Goal: Information Seeking & Learning: Learn about a topic

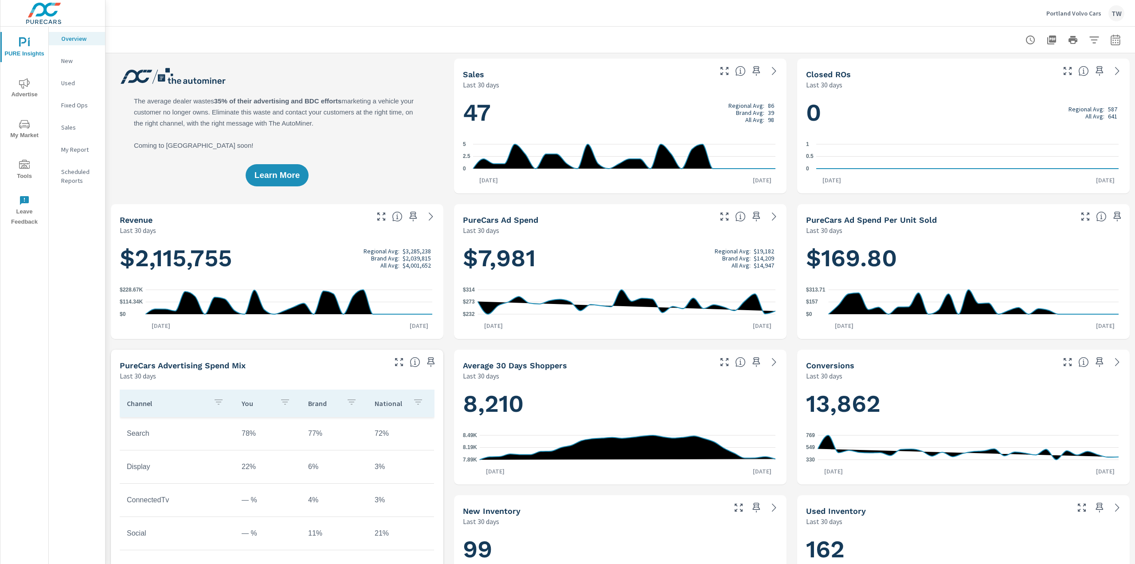
click at [24, 127] on icon "nav menu" at bounding box center [24, 124] width 11 height 8
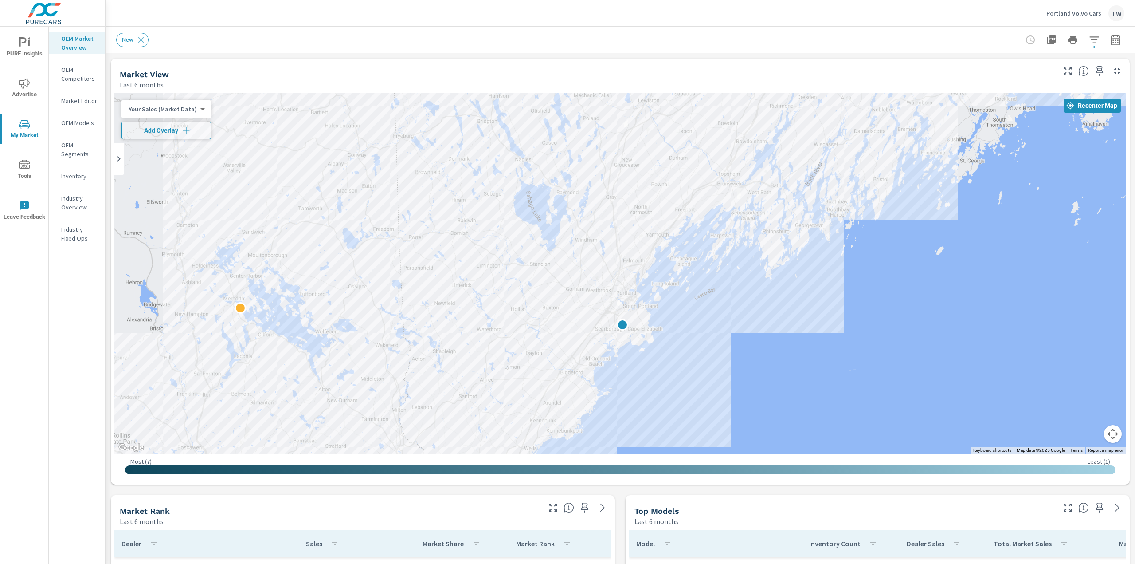
drag, startPoint x: 823, startPoint y: 250, endPoint x: 760, endPoint y: 234, distance: 65.1
click at [820, 295] on div at bounding box center [620, 273] width 1012 height 360
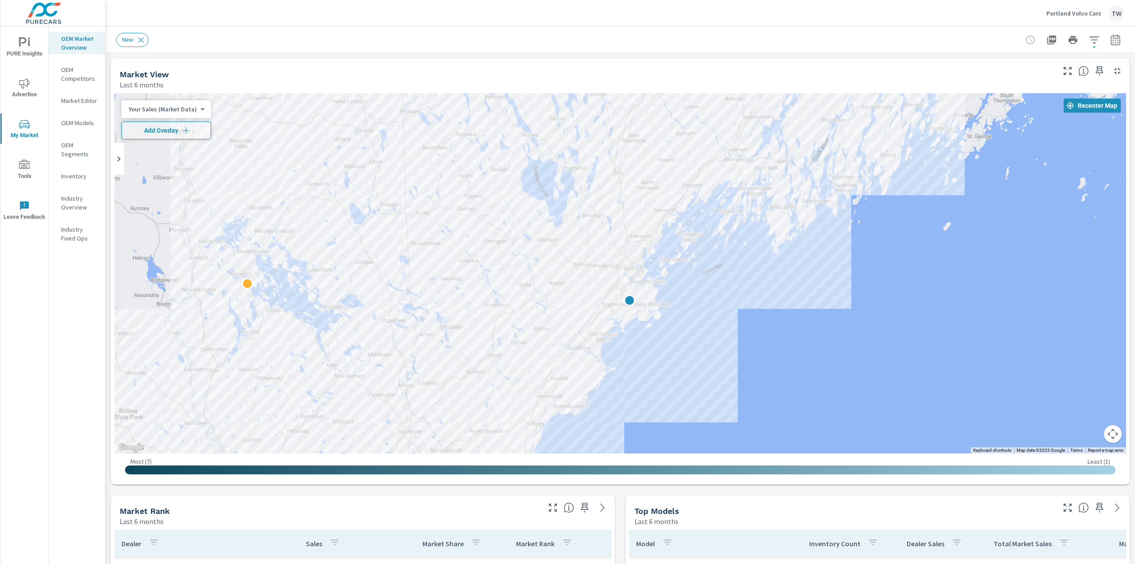
drag, startPoint x: 756, startPoint y: 379, endPoint x: 759, endPoint y: 429, distance: 50.2
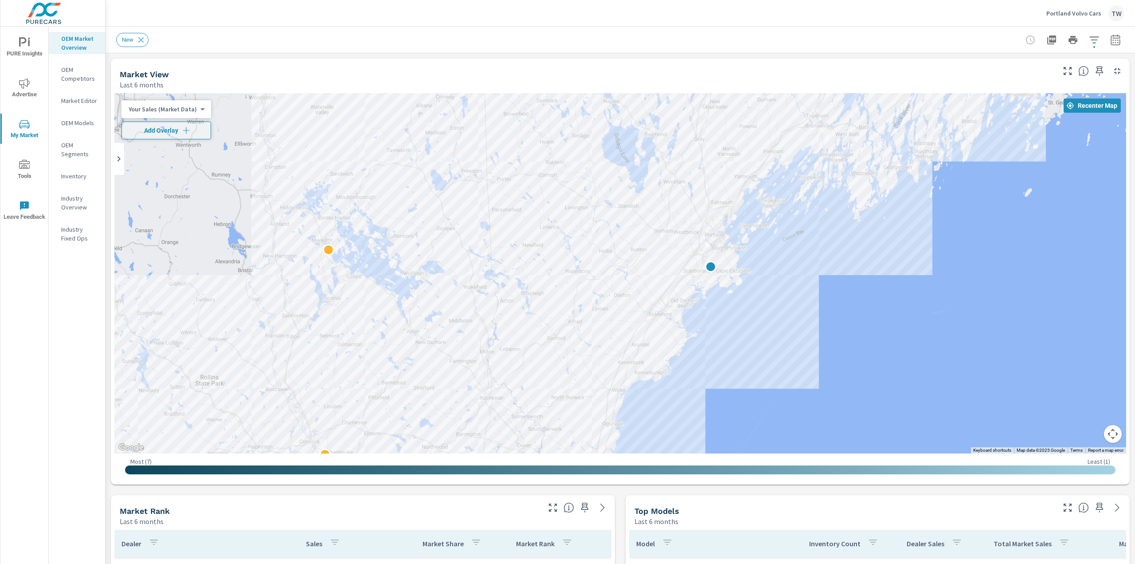
drag, startPoint x: 721, startPoint y: 309, endPoint x: 803, endPoint y: 277, distance: 88.3
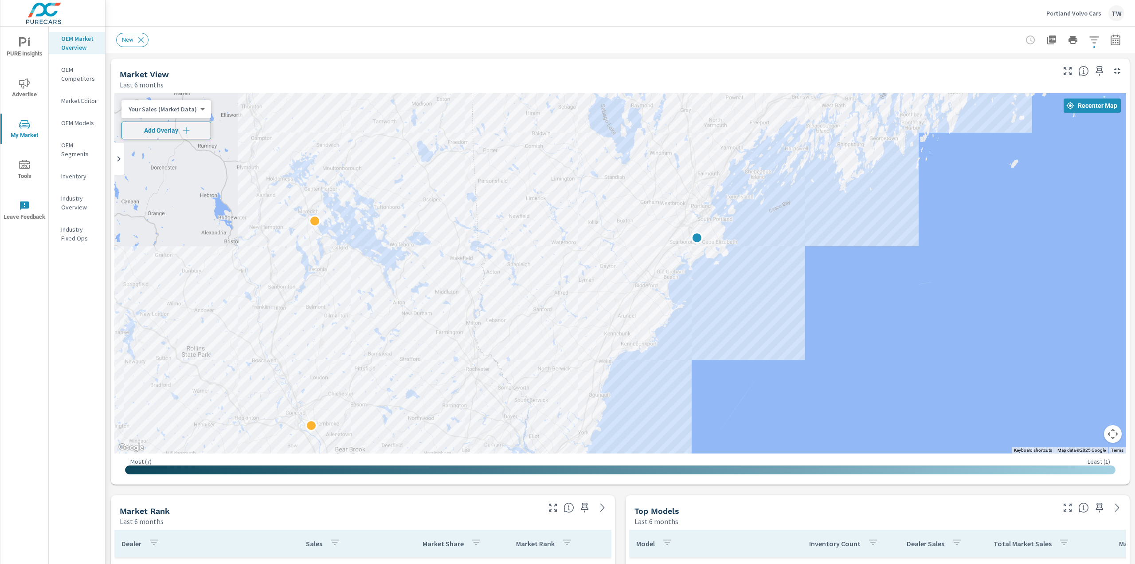
drag, startPoint x: 844, startPoint y: 286, endPoint x: 831, endPoint y: 260, distance: 29.2
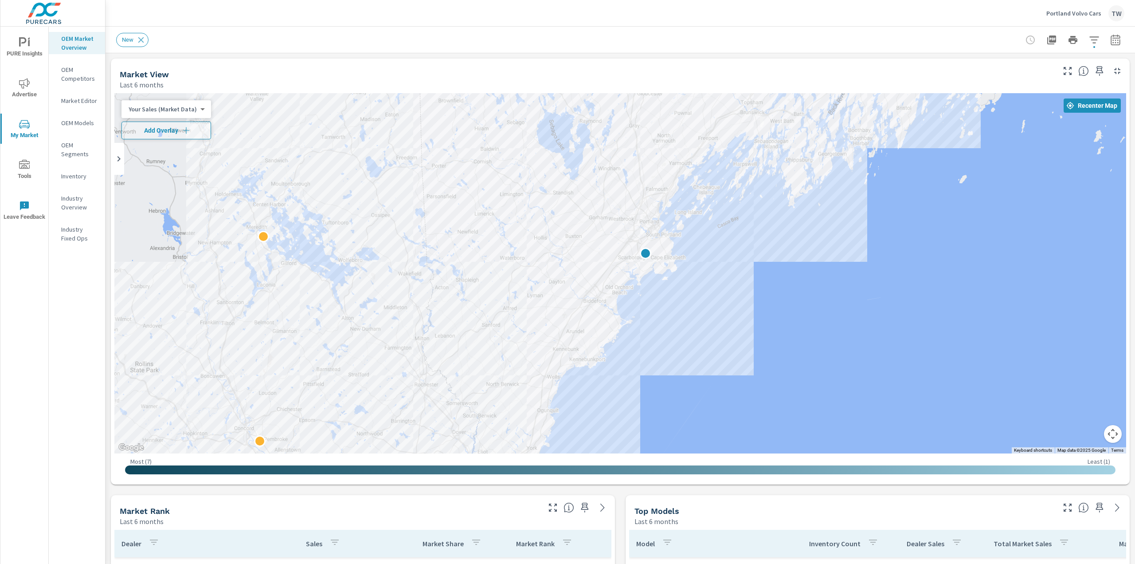
drag, startPoint x: 791, startPoint y: 282, endPoint x: 740, endPoint y: 263, distance: 54.9
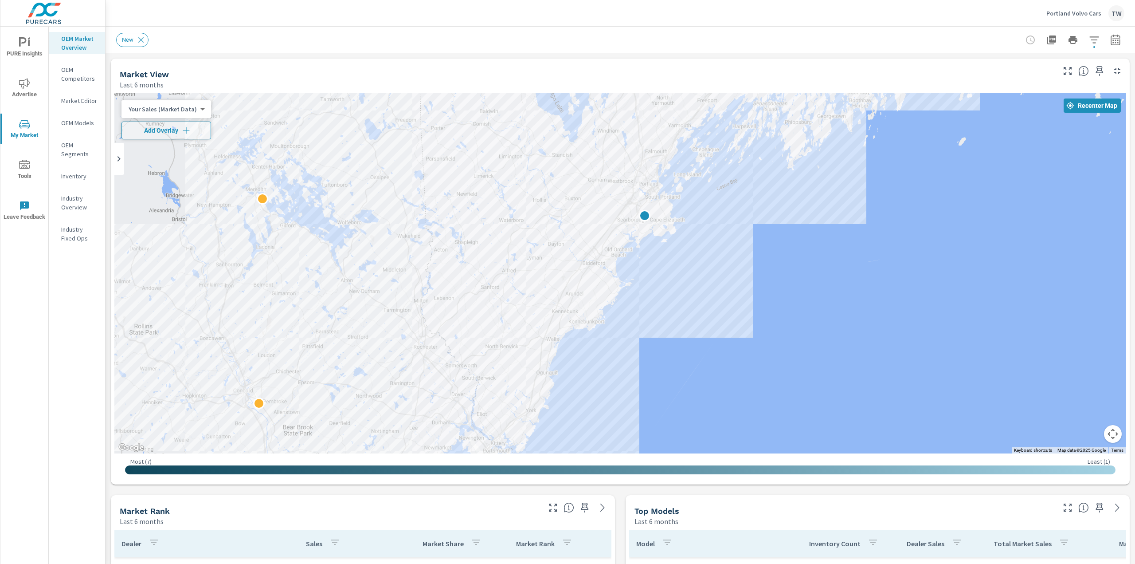
drag, startPoint x: 732, startPoint y: 319, endPoint x: 734, endPoint y: 250, distance: 68.8
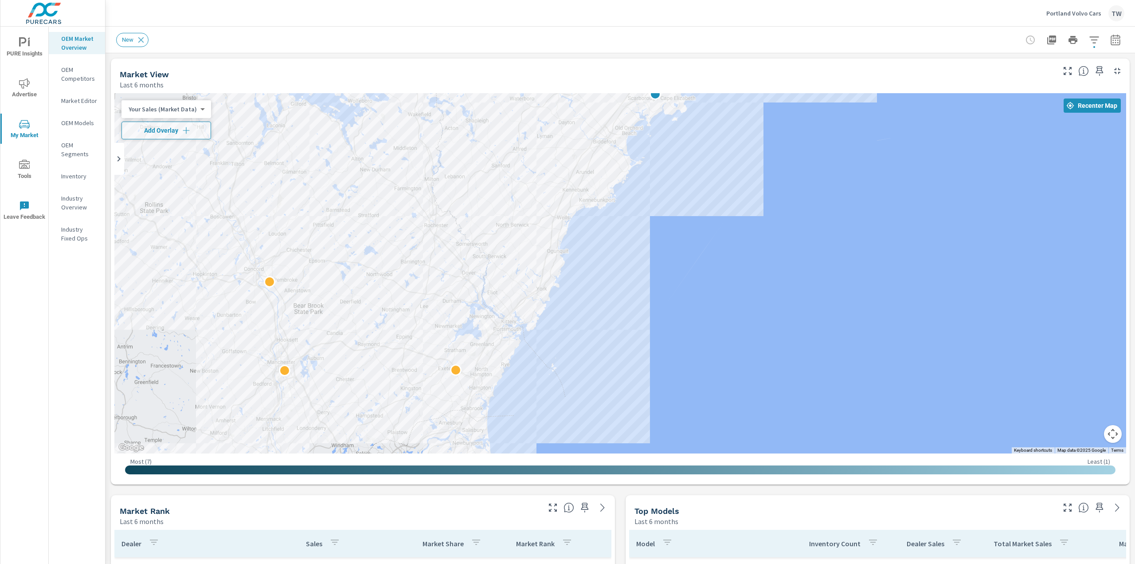
drag, startPoint x: 722, startPoint y: 331, endPoint x: 732, endPoint y: 301, distance: 32.1
click at [67, 74] on p "OEM Competitors" at bounding box center [79, 74] width 37 height 18
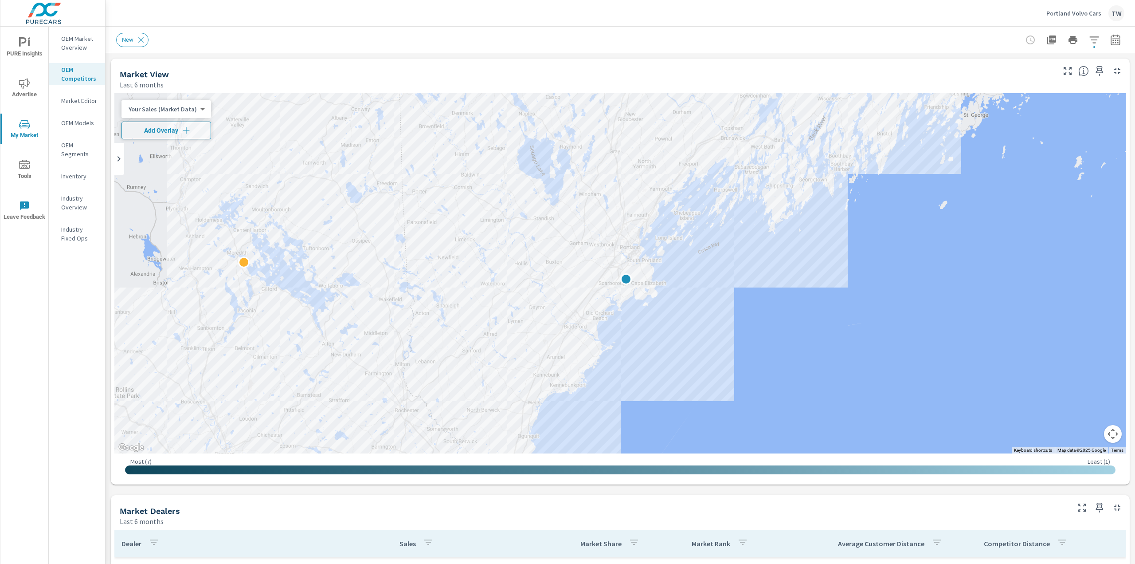
click at [75, 100] on p "Market Editor" at bounding box center [79, 100] width 37 height 9
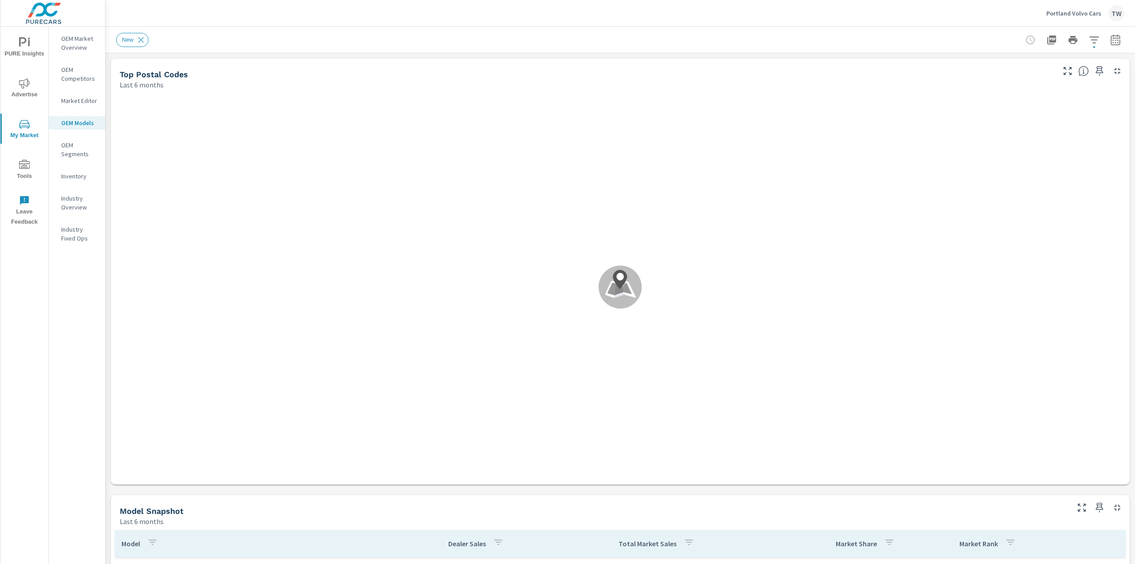
click at [70, 76] on p "OEM Competitors" at bounding box center [79, 74] width 37 height 18
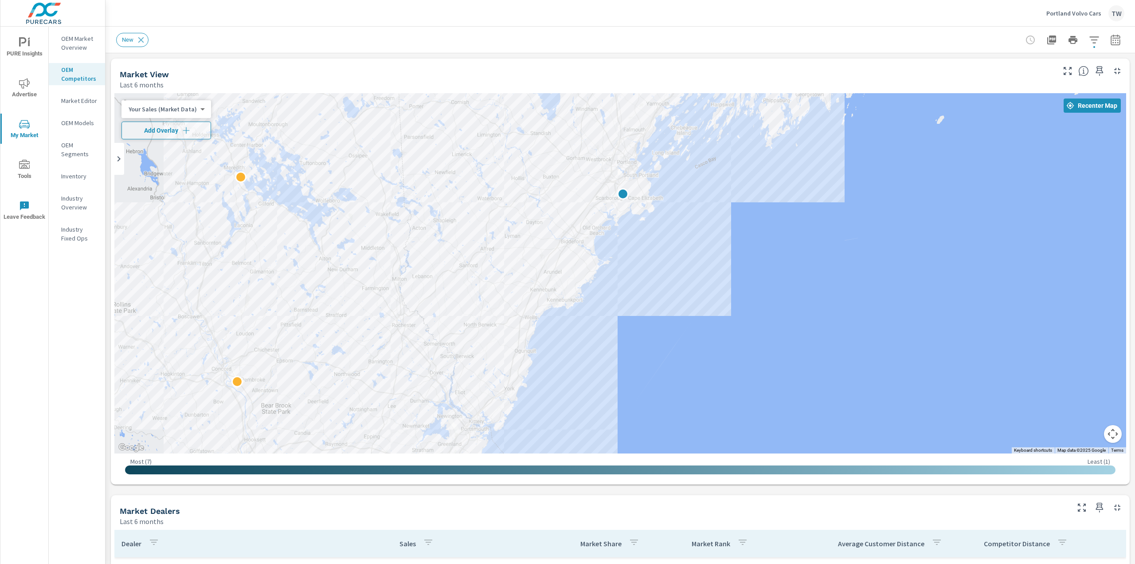
drag, startPoint x: 420, startPoint y: 222, endPoint x: 418, endPoint y: 154, distance: 67.9
click at [418, 154] on div at bounding box center [620, 273] width 1012 height 360
click at [67, 150] on p "OEM Segments" at bounding box center [79, 150] width 37 height 18
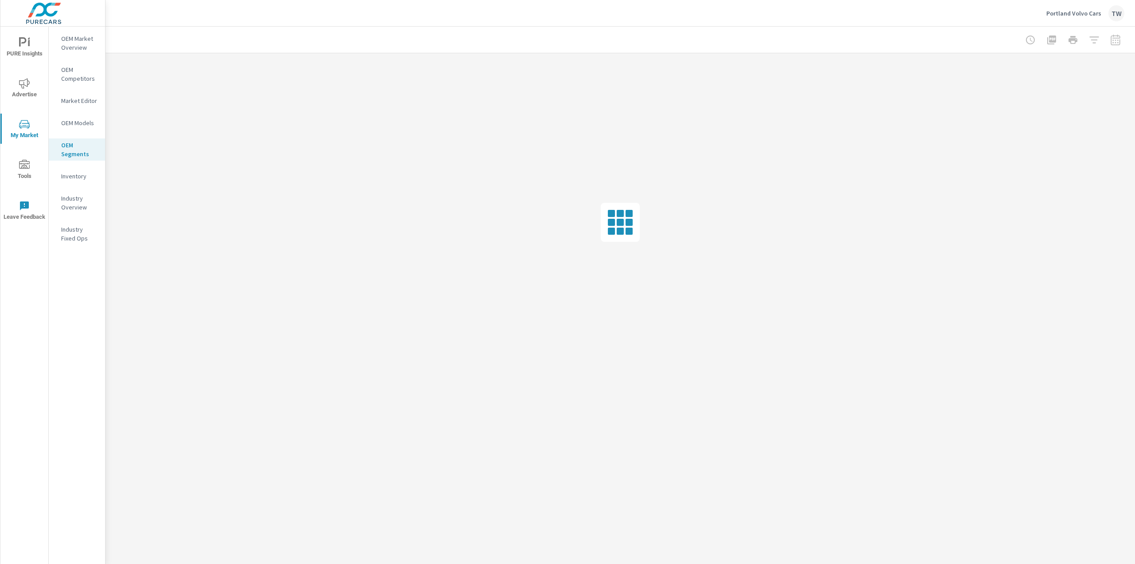
click at [73, 124] on p "OEM Models" at bounding box center [79, 122] width 37 height 9
click at [66, 145] on p "OEM Segments" at bounding box center [79, 150] width 37 height 18
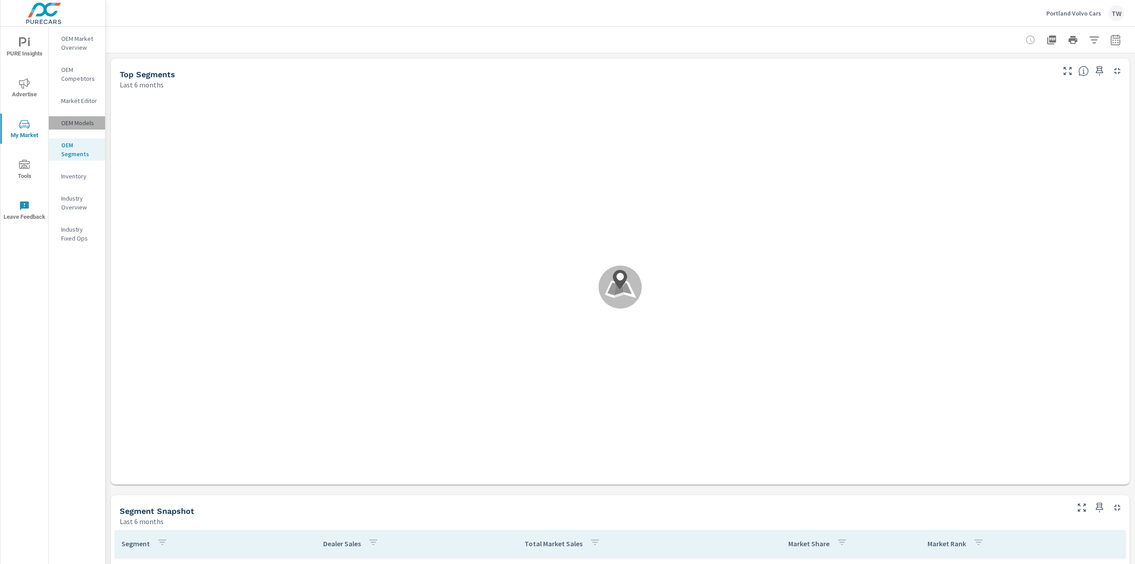
click at [73, 121] on p "OEM Models" at bounding box center [79, 122] width 37 height 9
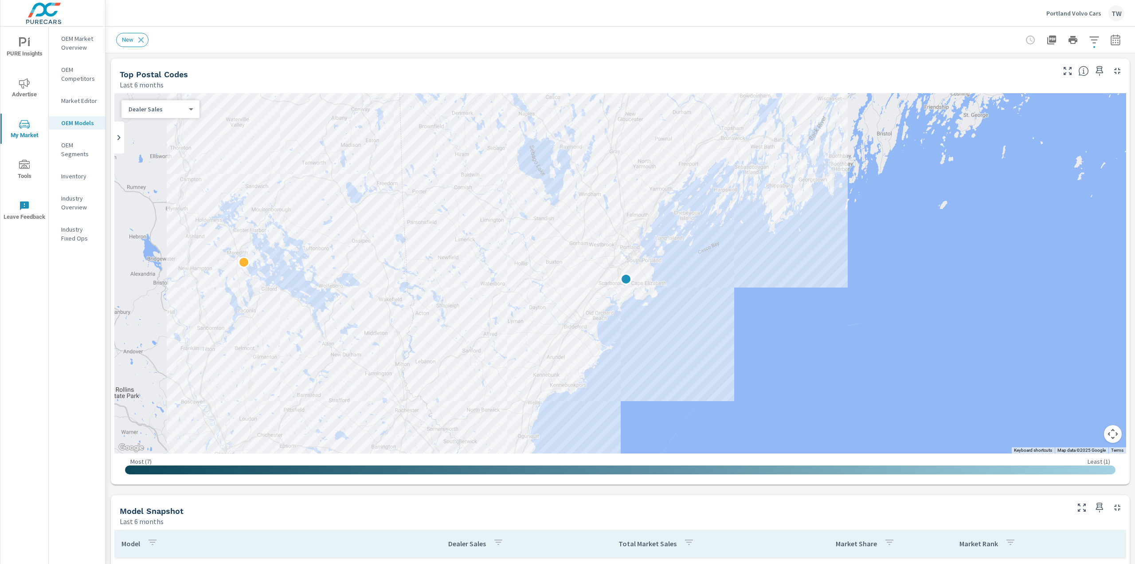
click at [73, 268] on div "OEM Market Overview OEM Competitors Market Editor OEM Models OEM Segments Inven…" at bounding box center [77, 295] width 56 height 537
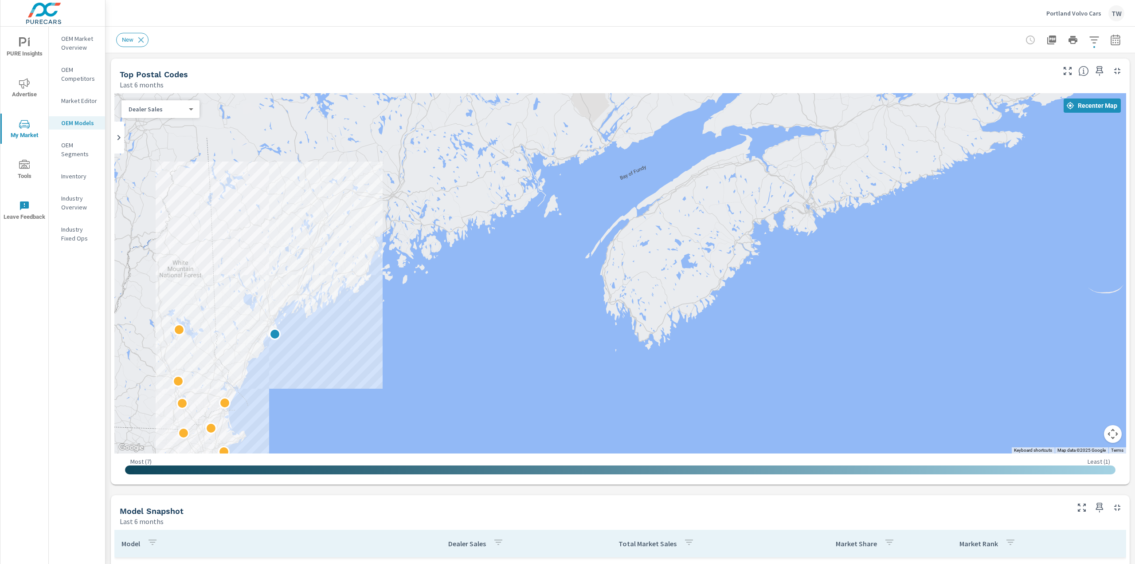
click at [190, 107] on body "PURE Insights Advertise My Market Tools Leave Feedback OEM Market Overview OEM …" at bounding box center [567, 282] width 1135 height 564
click at [151, 123] on li "Total Market Sales" at bounding box center [157, 123] width 71 height 14
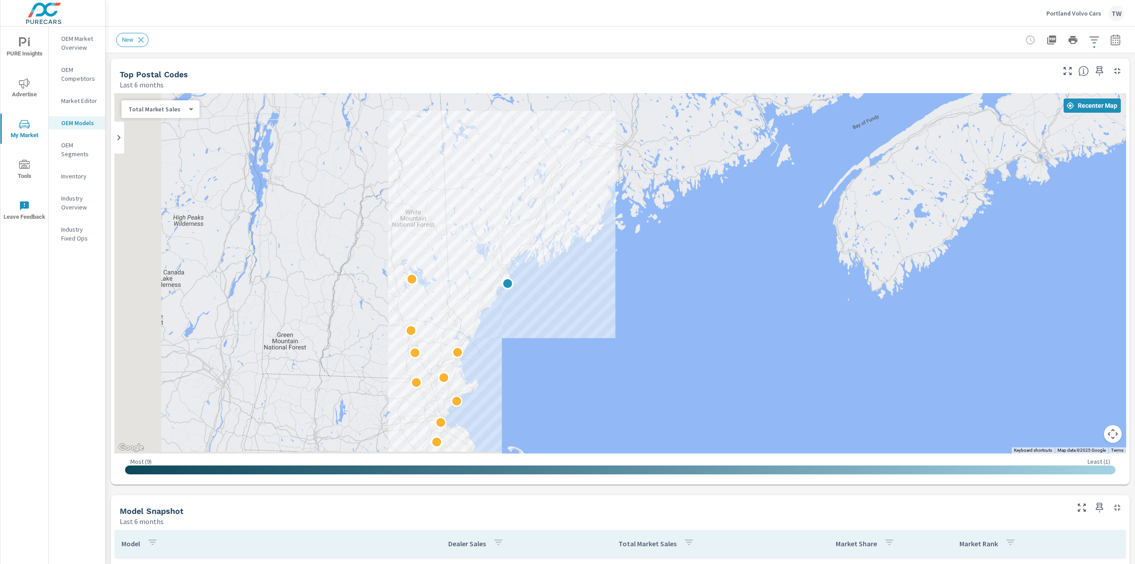
drag, startPoint x: 333, startPoint y: 381, endPoint x: 554, endPoint y: 333, distance: 226.4
click at [554, 333] on div at bounding box center [620, 273] width 1012 height 360
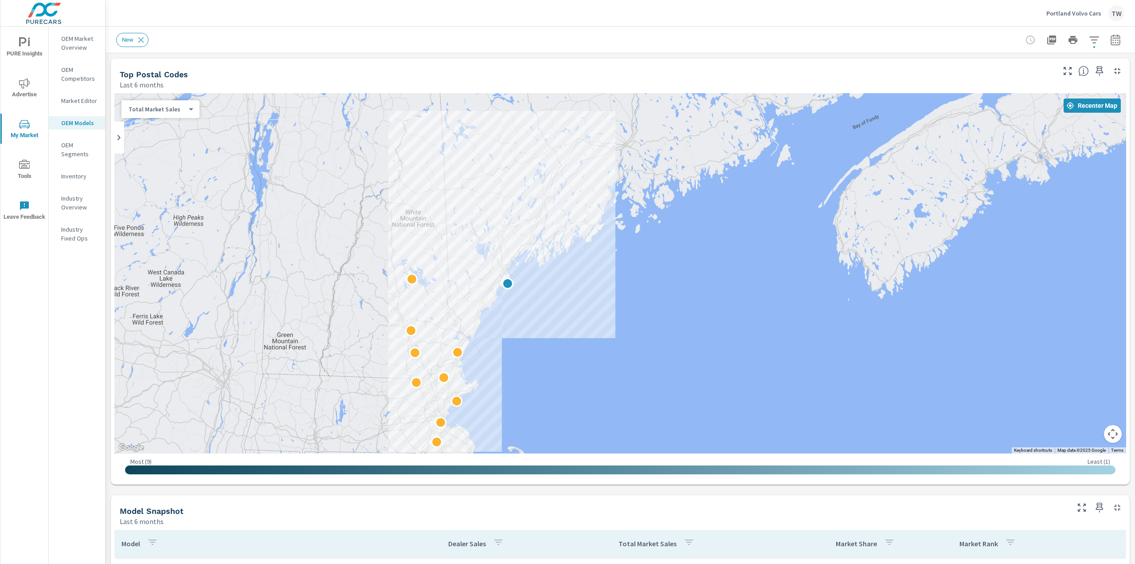
click at [513, 335] on div at bounding box center [620, 273] width 1012 height 360
drag, startPoint x: 513, startPoint y: 335, endPoint x: 515, endPoint y: 341, distance: 6.2
click at [513, 334] on div at bounding box center [620, 273] width 1012 height 360
click at [514, 315] on div at bounding box center [620, 273] width 1012 height 360
click at [514, 314] on div at bounding box center [620, 273] width 1012 height 360
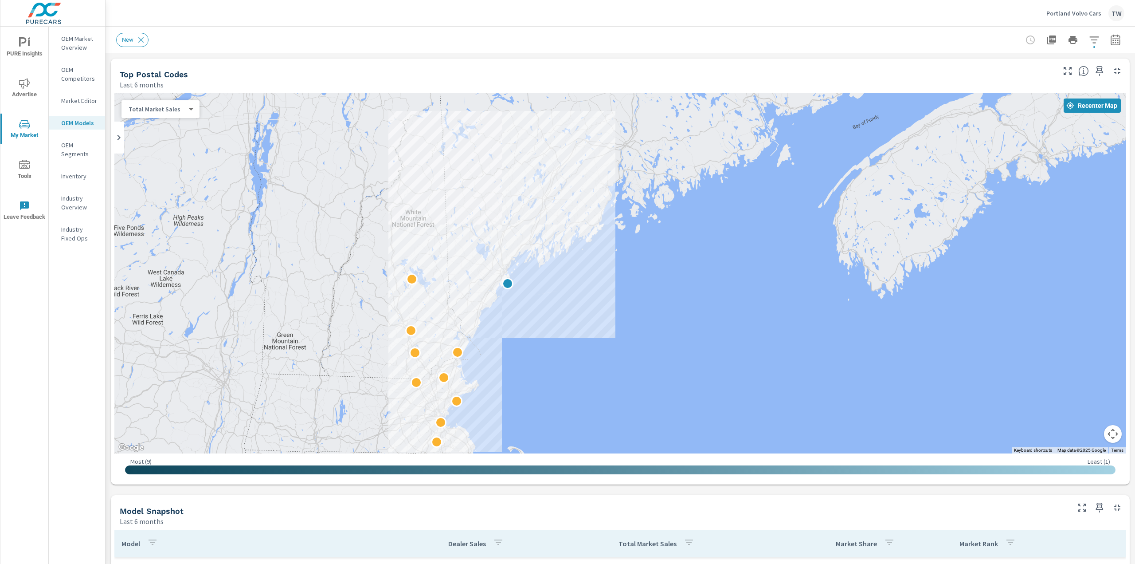
click at [513, 314] on div at bounding box center [620, 273] width 1012 height 360
click at [515, 308] on div at bounding box center [620, 273] width 1012 height 360
drag, startPoint x: 515, startPoint y: 308, endPoint x: 460, endPoint y: 306, distance: 55.5
click at [513, 308] on div at bounding box center [620, 273] width 1012 height 360
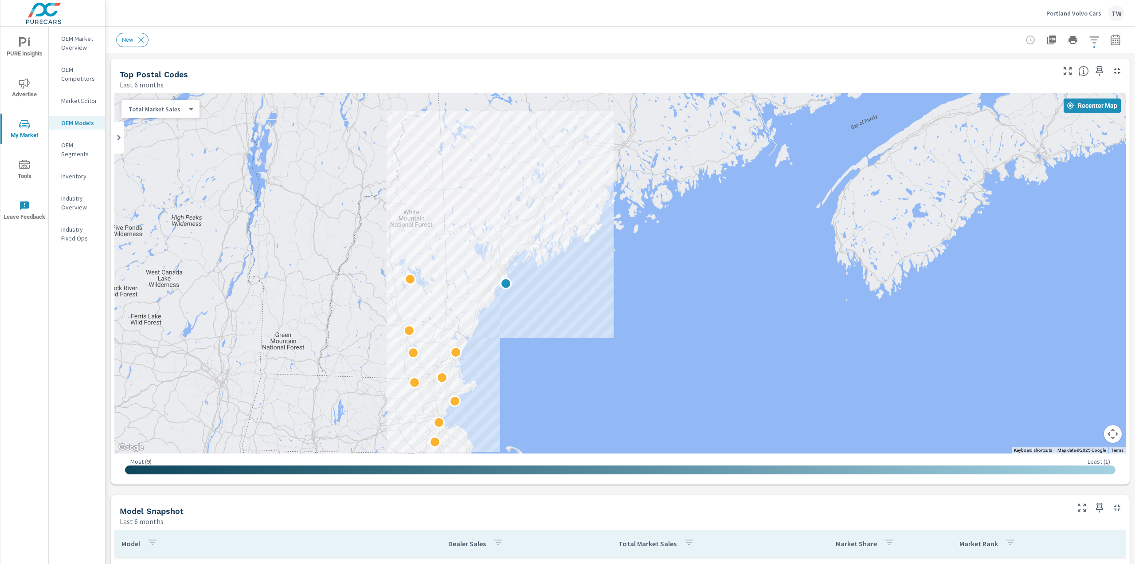
click at [460, 306] on div at bounding box center [620, 273] width 1012 height 360
click at [459, 306] on div at bounding box center [620, 273] width 1012 height 360
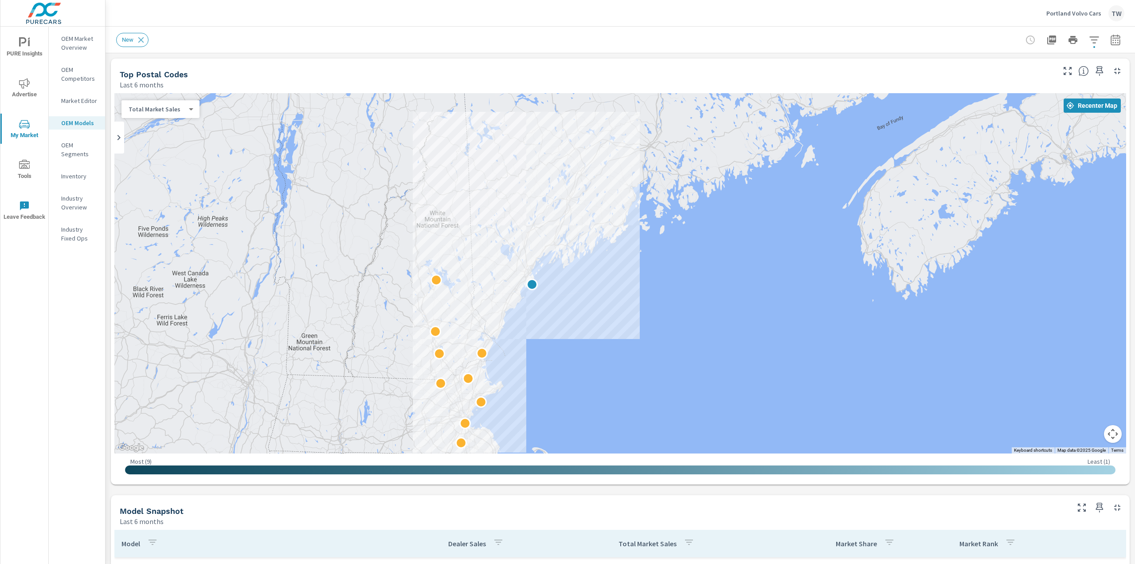
drag, startPoint x: 591, startPoint y: 396, endPoint x: 626, endPoint y: 394, distance: 35.1
click at [620, 395] on div at bounding box center [620, 273] width 1012 height 360
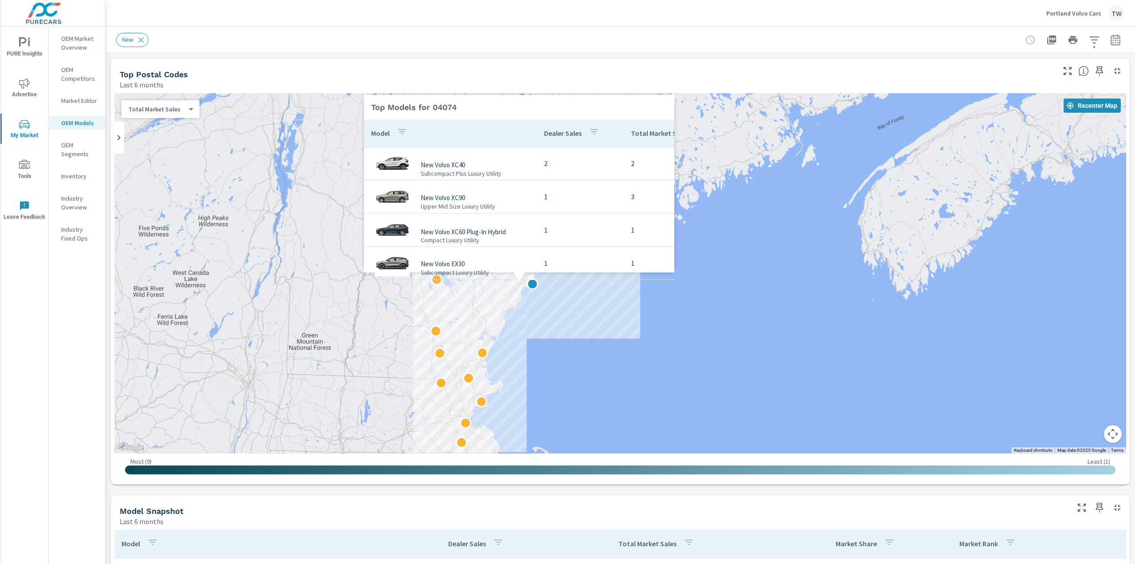
scroll to position [41, 0]
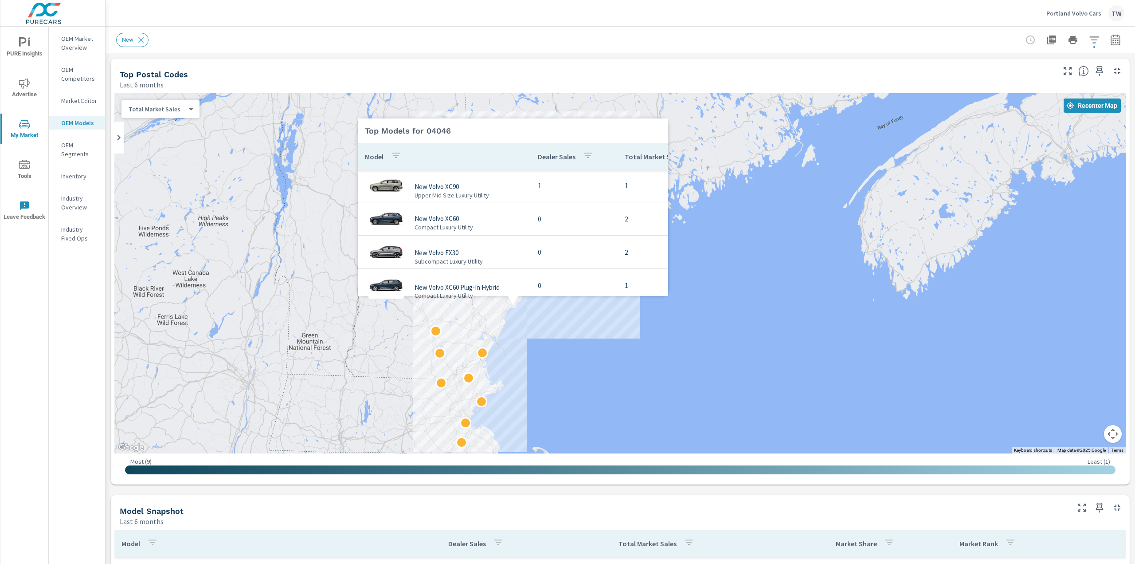
scroll to position [3, 0]
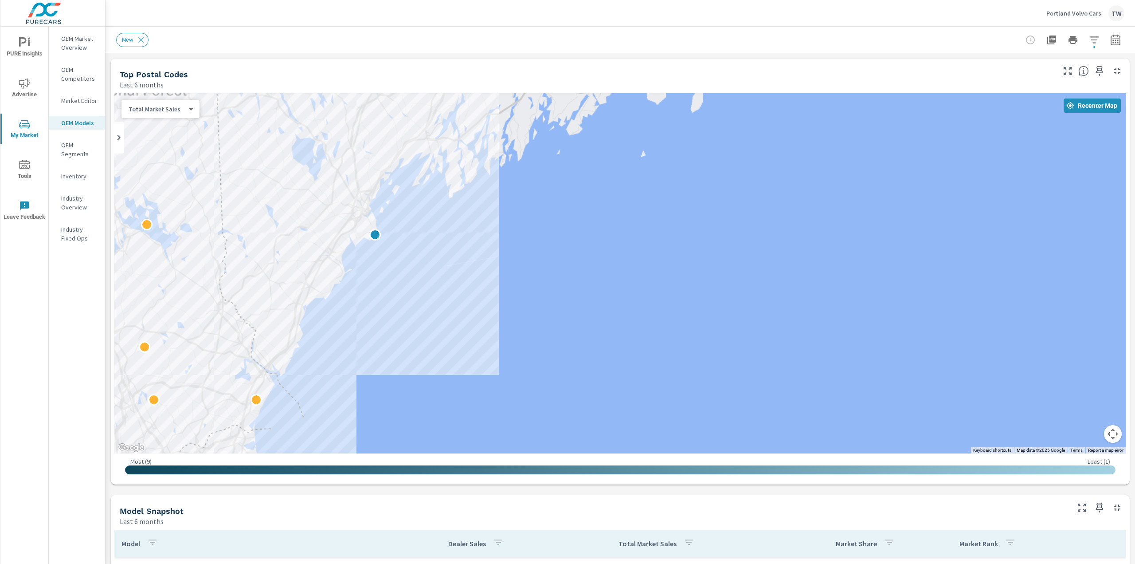
drag, startPoint x: 628, startPoint y: 348, endPoint x: 635, endPoint y: 348, distance: 7.1
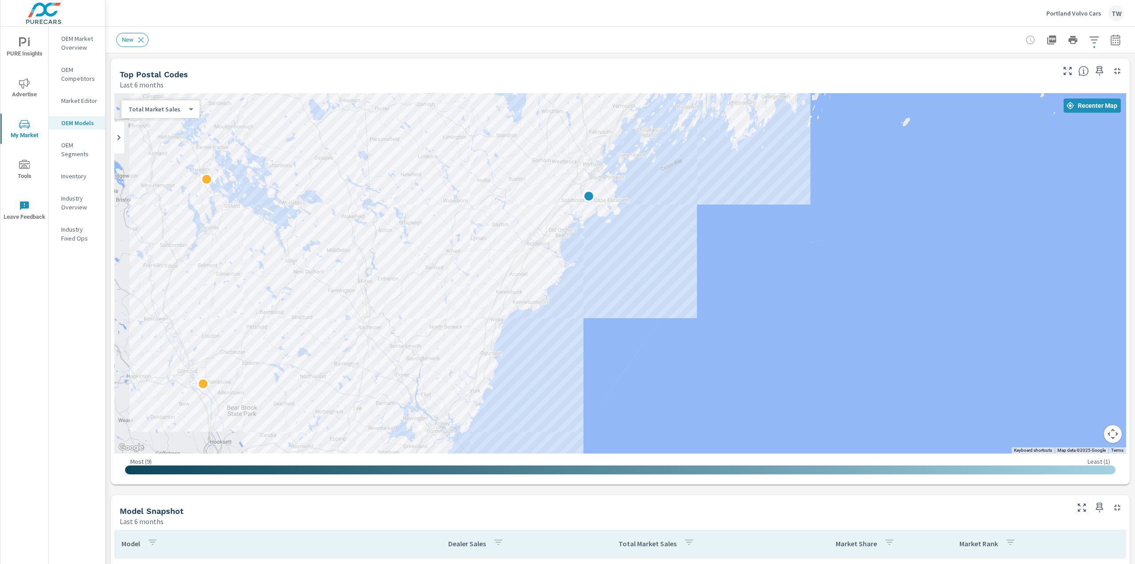
drag, startPoint x: 275, startPoint y: 254, endPoint x: 665, endPoint y: 281, distance: 390.8
click at [665, 281] on div at bounding box center [620, 273] width 1012 height 360
click at [1111, 42] on icon "button" at bounding box center [1116, 40] width 11 height 11
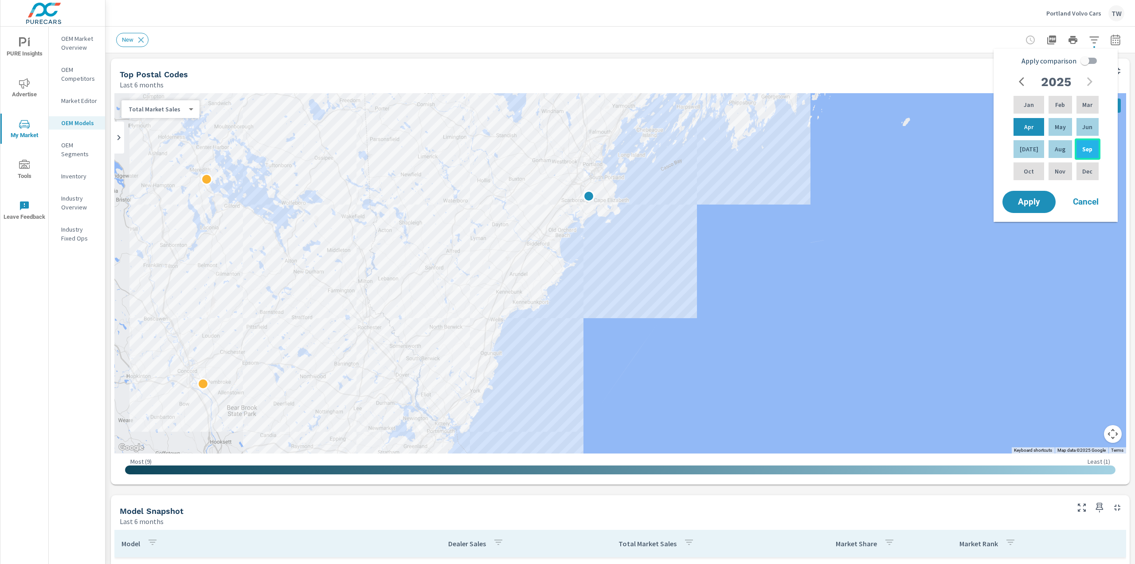
click at [1090, 147] on p "Sep" at bounding box center [1088, 149] width 10 height 9
click at [1056, 149] on p "Aug" at bounding box center [1060, 149] width 11 height 9
click at [1024, 148] on p "[DATE]" at bounding box center [1029, 149] width 19 height 9
drag, startPoint x: 1059, startPoint y: 146, endPoint x: 1078, endPoint y: 146, distance: 19.5
click at [1059, 146] on p "Aug" at bounding box center [1060, 149] width 11 height 9
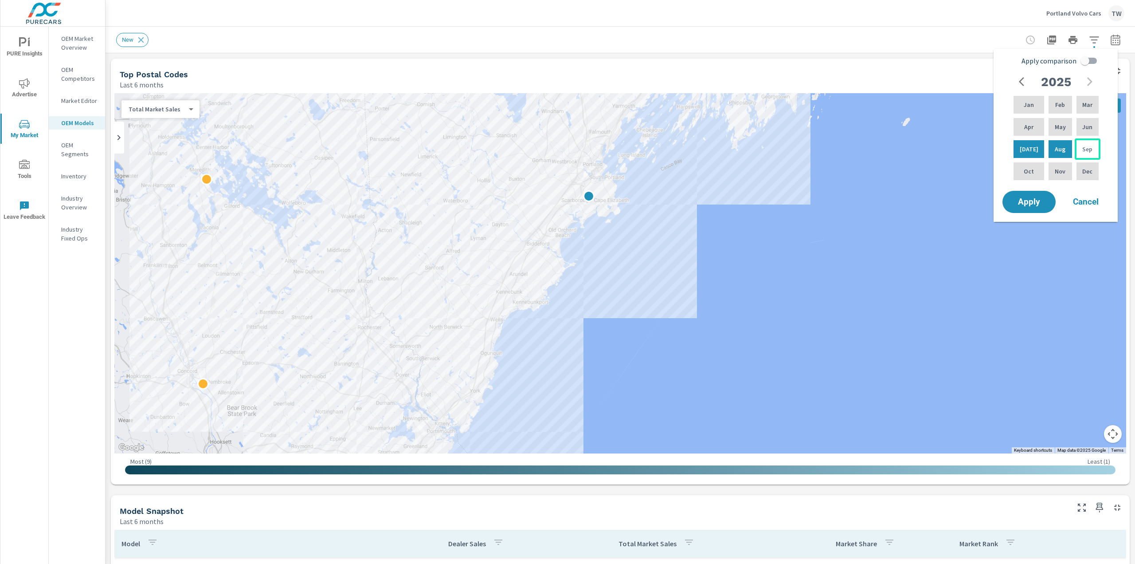
drag, startPoint x: 1083, startPoint y: 146, endPoint x: 1093, endPoint y: 157, distance: 15.1
click at [1083, 146] on p "Sep" at bounding box center [1088, 149] width 10 height 9
click at [1085, 148] on p "Sep" at bounding box center [1088, 149] width 10 height 9
drag, startPoint x: 1029, startPoint y: 201, endPoint x: 1044, endPoint y: 215, distance: 21.0
click at [1029, 200] on span "Apply" at bounding box center [1029, 202] width 35 height 8
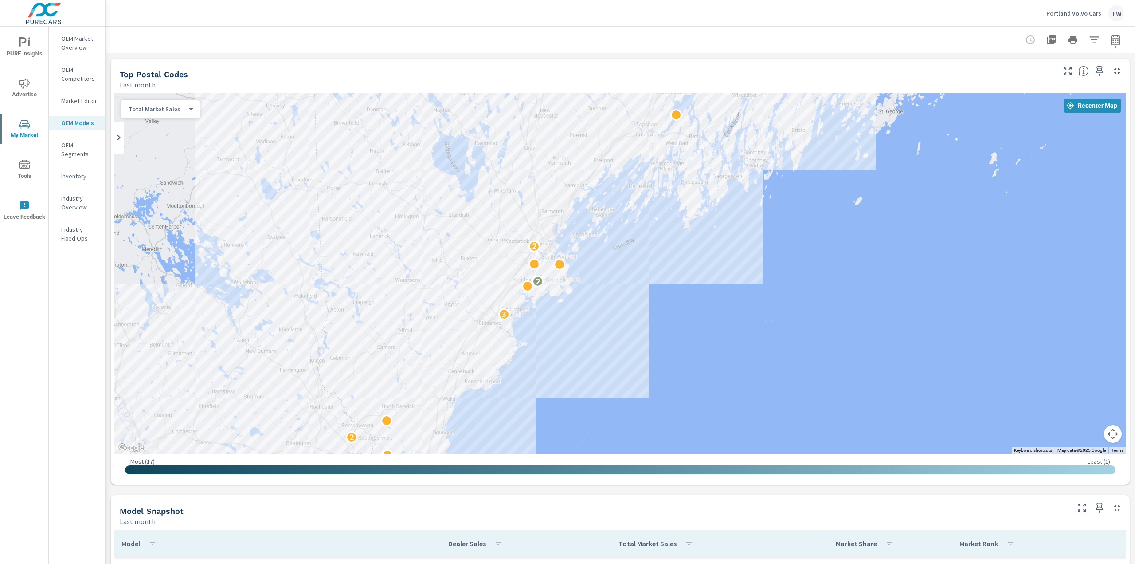
drag, startPoint x: 653, startPoint y: 262, endPoint x: 604, endPoint y: 342, distance: 93.9
click at [604, 342] on div "2 2 2 3 2 2 2 2" at bounding box center [620, 273] width 1012 height 360
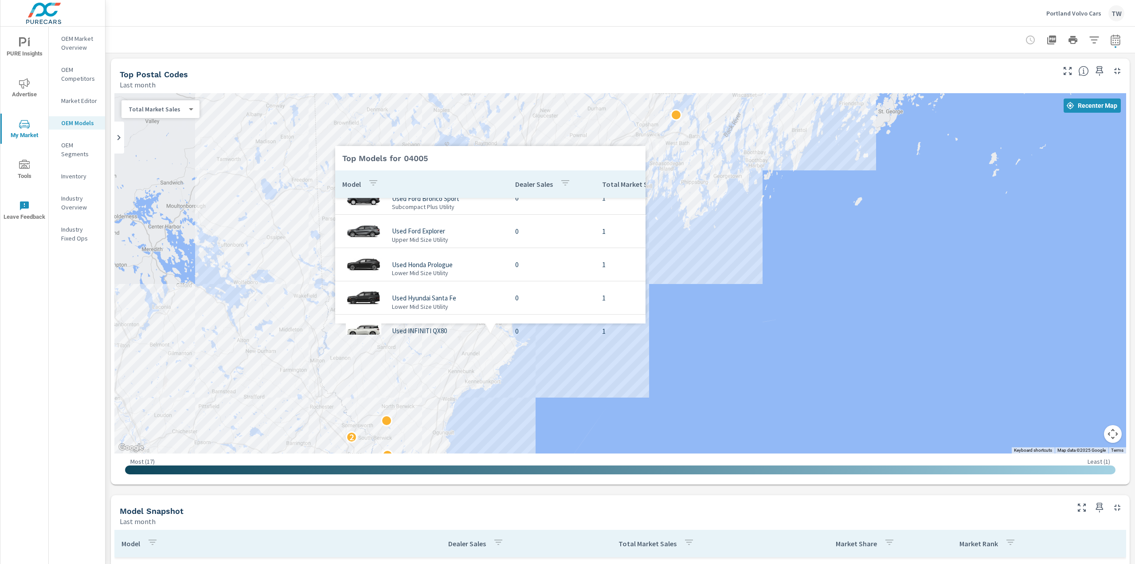
scroll to position [41, 0]
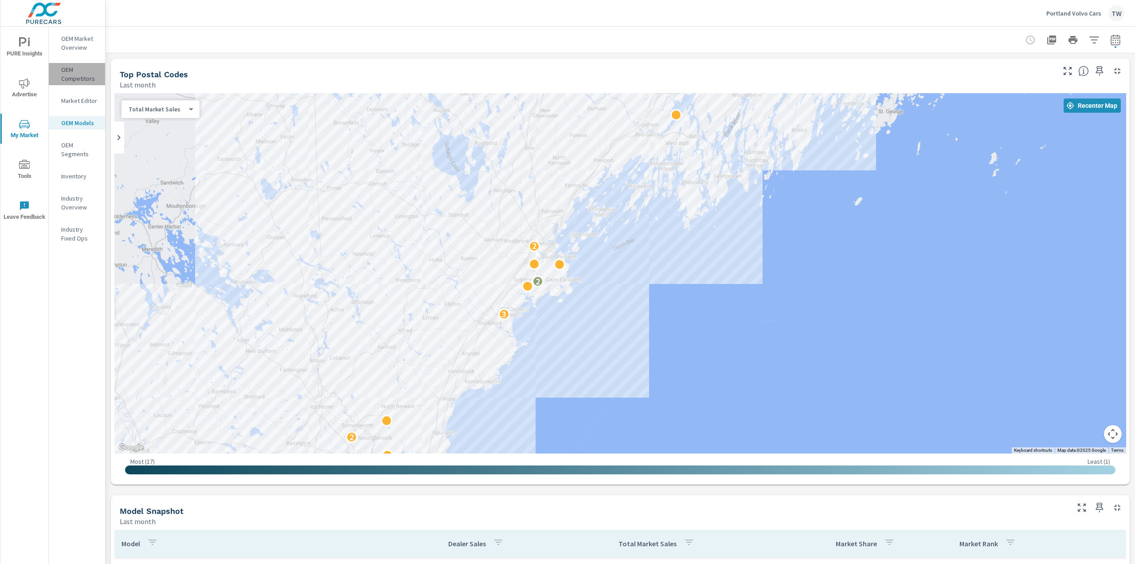
click at [68, 71] on p "OEM Competitors" at bounding box center [79, 74] width 37 height 18
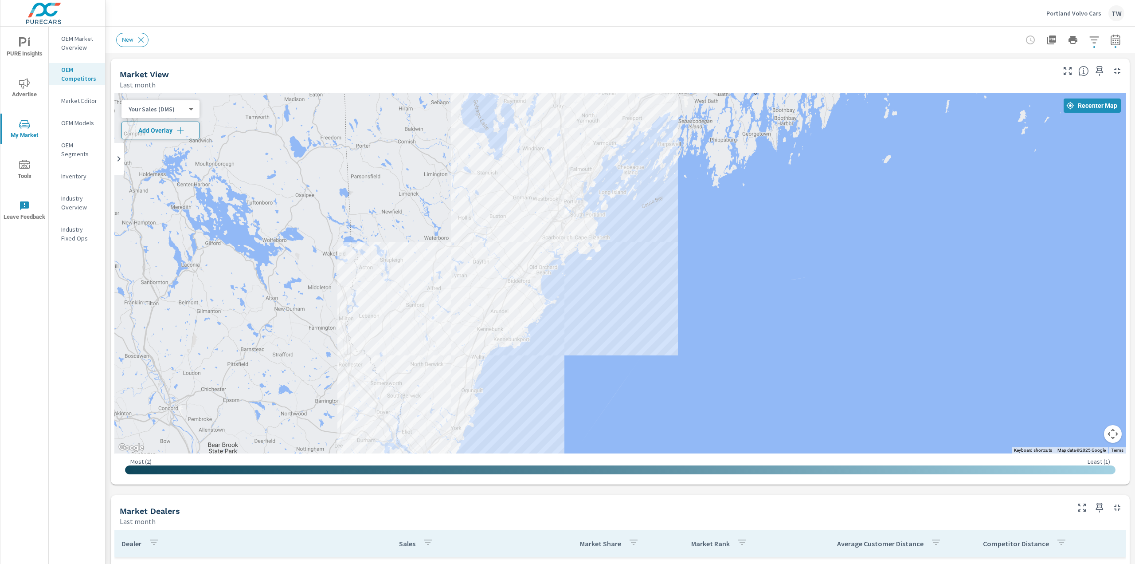
drag, startPoint x: 715, startPoint y: 234, endPoint x: 611, endPoint y: 239, distance: 104.8
click at [695, 272] on div at bounding box center [620, 273] width 1012 height 360
click at [188, 107] on body "PURE Insights Advertise My Market Tools Leave Feedback OEM Market Overview OEM …" at bounding box center [567, 282] width 1135 height 564
click at [152, 123] on li "Total Market Sales" at bounding box center [165, 123] width 86 height 14
click at [160, 107] on body "PURE Insights Advertise My Market Tools Leave Feedback OEM Market Overview OEM …" at bounding box center [567, 282] width 1135 height 564
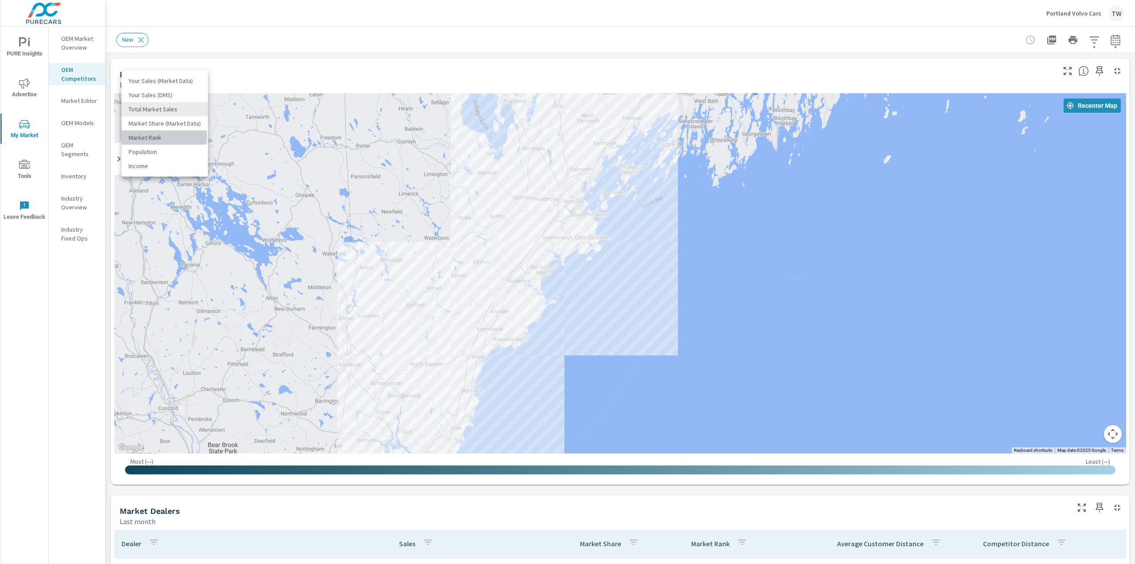
click at [153, 136] on li "Market Rank" at bounding box center [165, 137] width 86 height 14
click at [151, 109] on body "PURE Insights Advertise My Market Tools Leave Feedback OEM Market Overview OEM …" at bounding box center [567, 282] width 1135 height 564
click at [149, 53] on li "Your Sales (Market Data)" at bounding box center [165, 52] width 86 height 14
click at [157, 109] on body "PURE Insights Advertise My Market Tools Leave Feedback OEM Market Overview OEM …" at bounding box center [567, 282] width 1135 height 564
click at [149, 134] on li "Total Market Sales" at bounding box center [165, 137] width 86 height 14
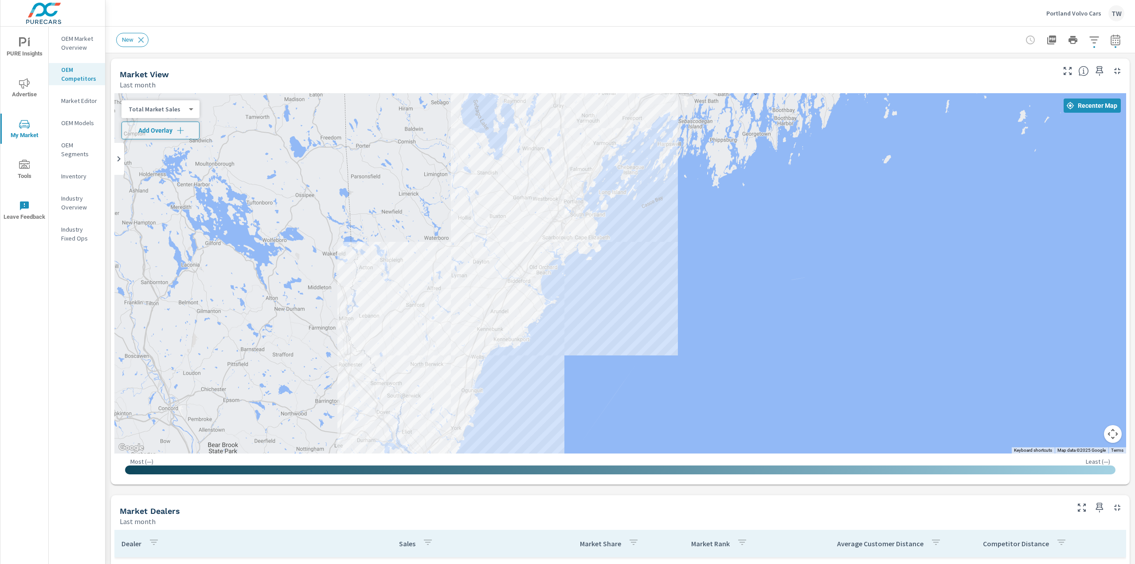
click at [569, 340] on div at bounding box center [620, 273] width 1012 height 360
click at [192, 108] on body "PURE Insights Advertise My Market Tools Leave Feedback OEM Market Overview OEM …" at bounding box center [567, 282] width 1135 height 564
click at [169, 81] on li "Your Sales (Market Data)" at bounding box center [165, 81] width 86 height 14
click at [244, 39] on div "New" at bounding box center [558, 40] width 884 height 14
click at [79, 38] on p "OEM Market Overview" at bounding box center [79, 43] width 37 height 18
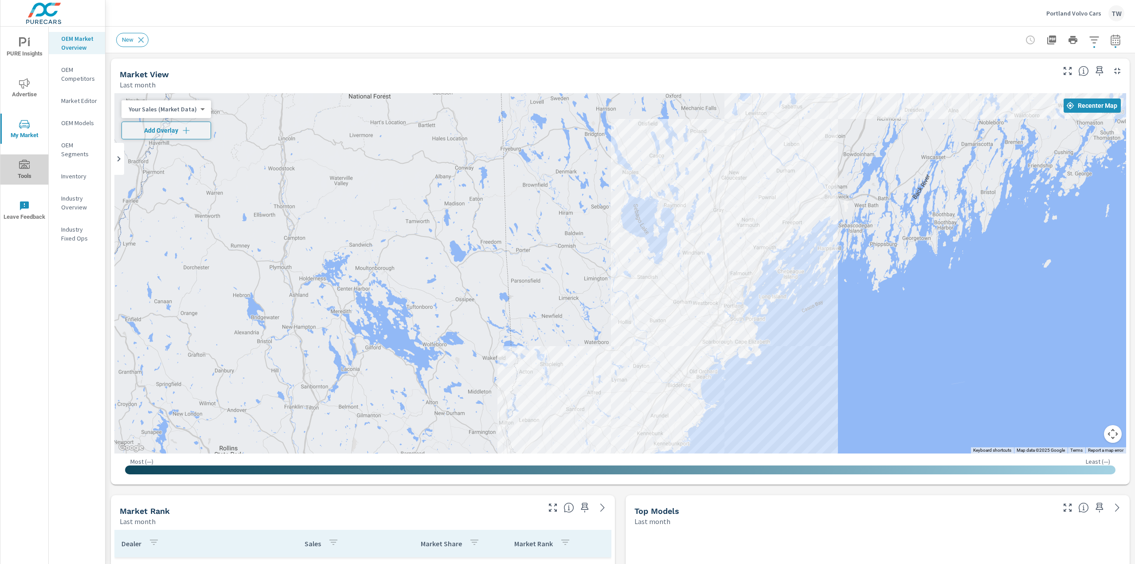
click at [22, 165] on icon "nav menu" at bounding box center [24, 164] width 11 height 9
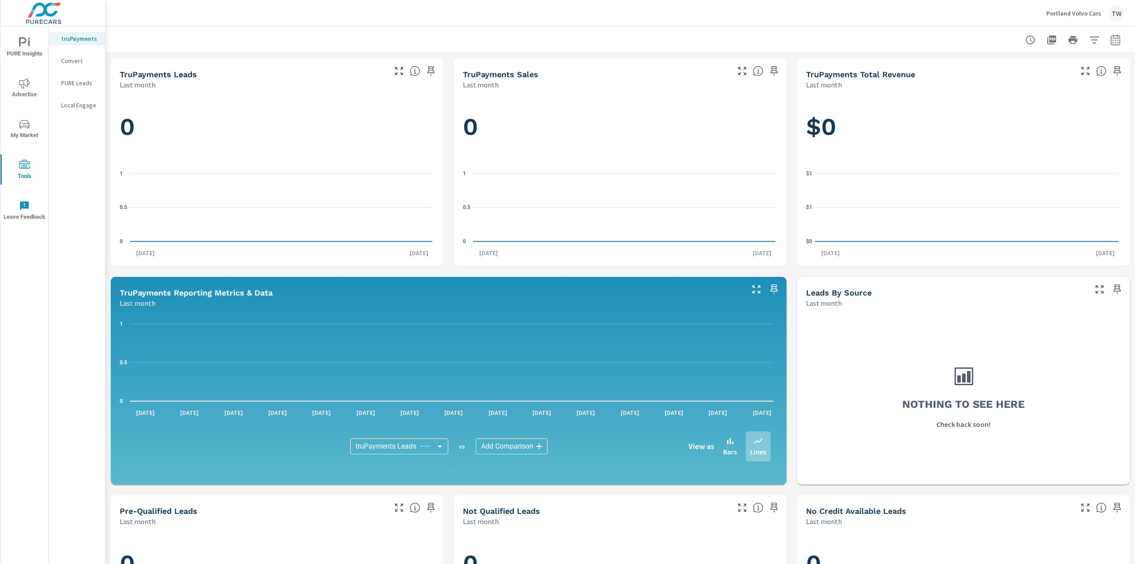
click at [22, 87] on icon "nav menu" at bounding box center [24, 83] width 11 height 10
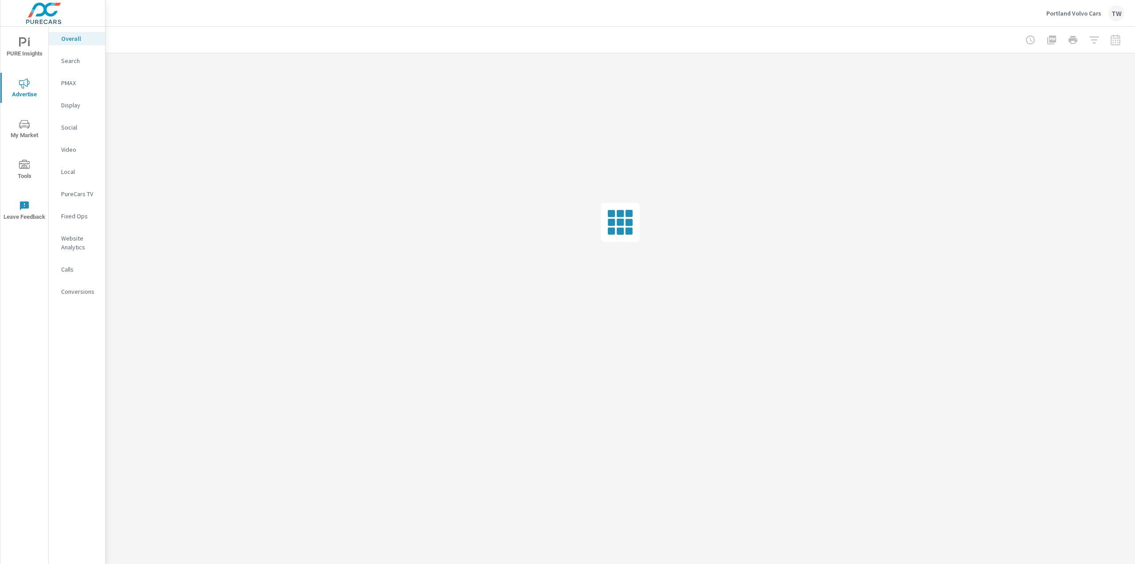
click at [73, 60] on p "Search" at bounding box center [79, 60] width 37 height 9
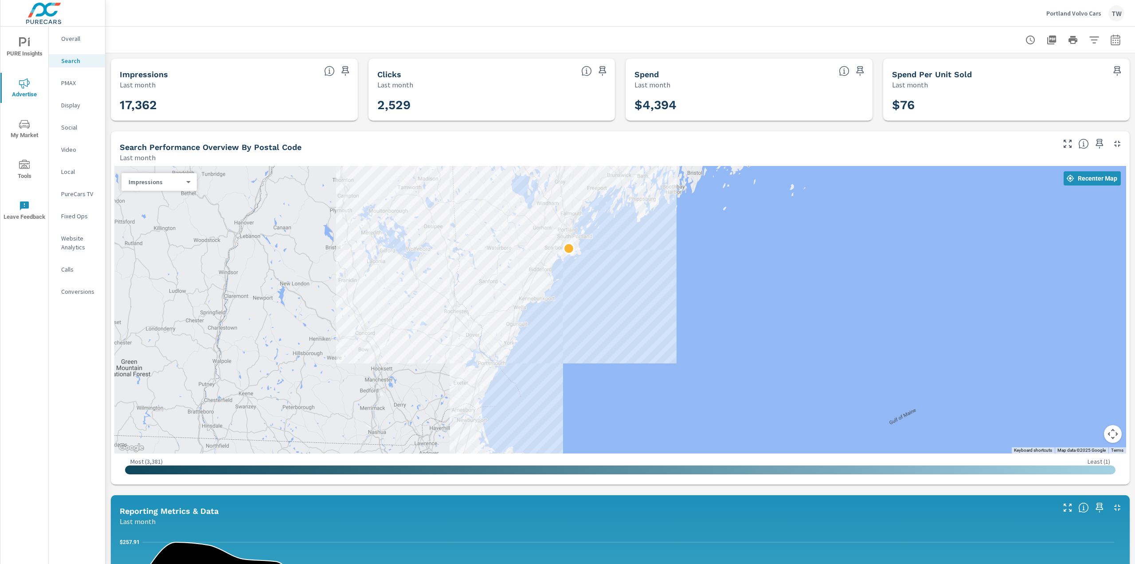
drag, startPoint x: 284, startPoint y: 294, endPoint x: 324, endPoint y: 260, distance: 53.2
click at [324, 260] on div at bounding box center [620, 309] width 1012 height 287
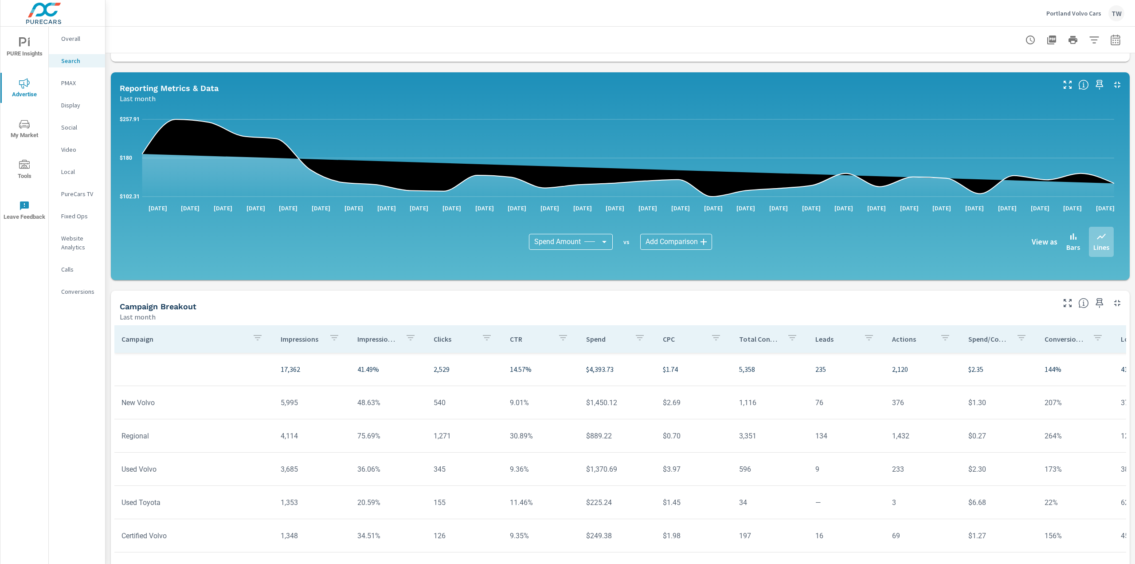
scroll to position [435, 0]
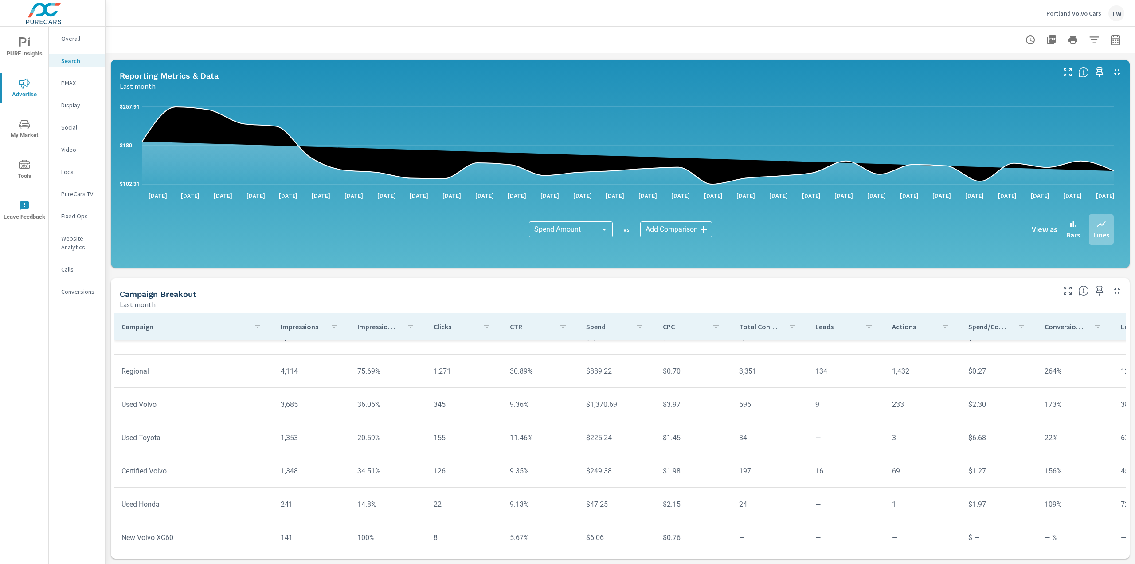
scroll to position [46, 0]
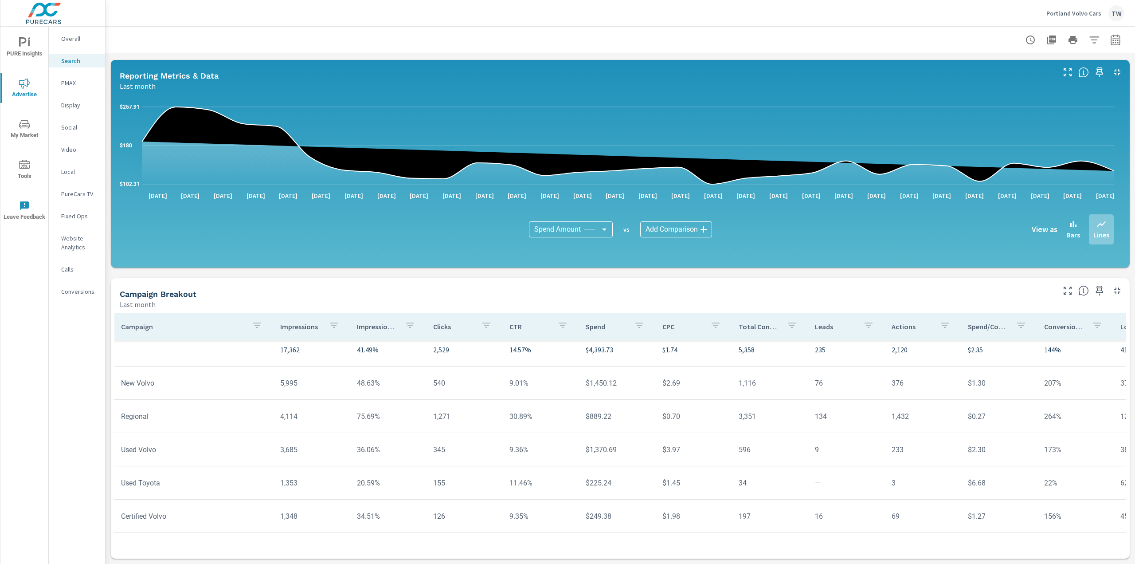
scroll to position [0, 0]
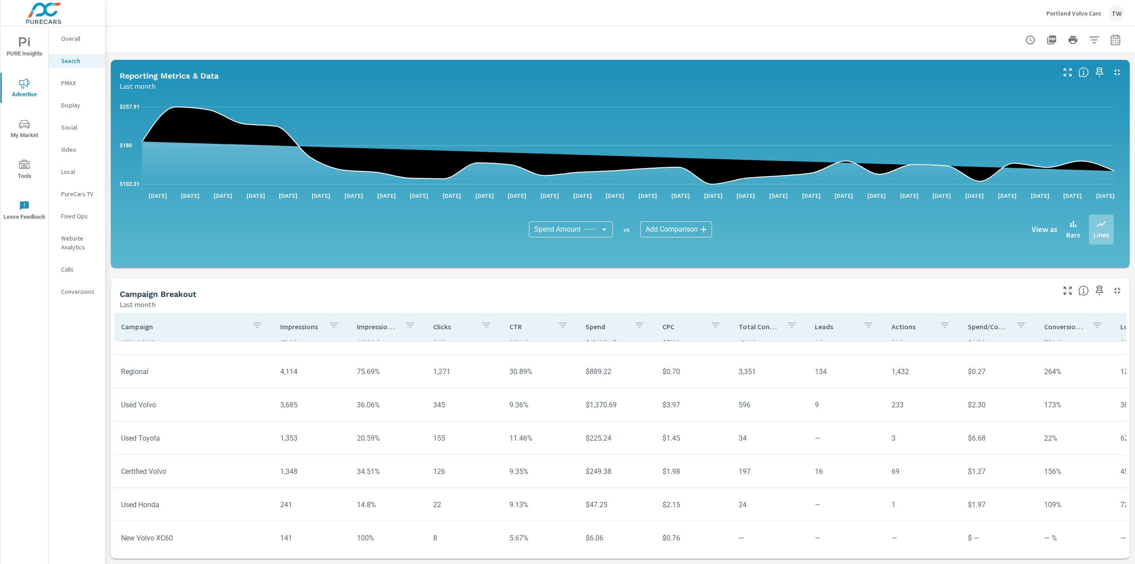
scroll to position [55, 0]
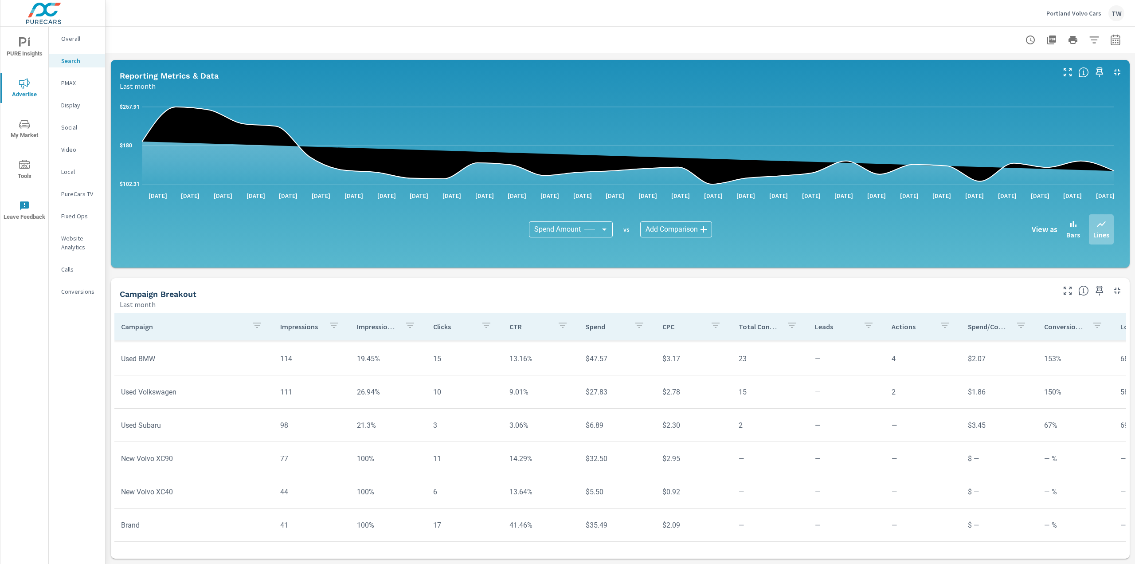
scroll to position [269, 0]
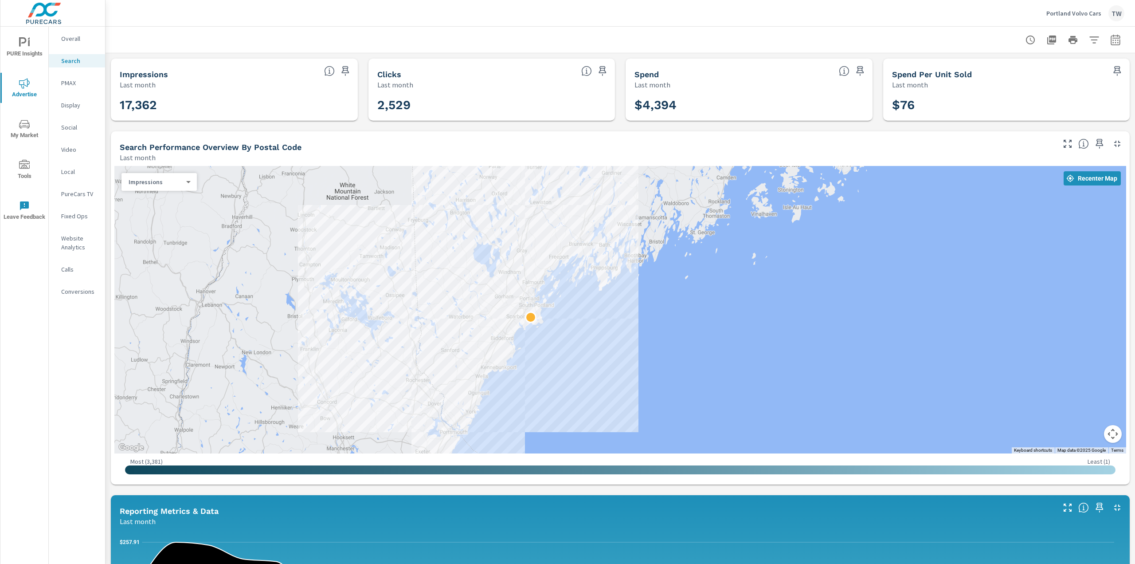
drag, startPoint x: 384, startPoint y: 236, endPoint x: 341, endPoint y: 319, distance: 93.2
click at [342, 319] on div at bounding box center [620, 309] width 1012 height 287
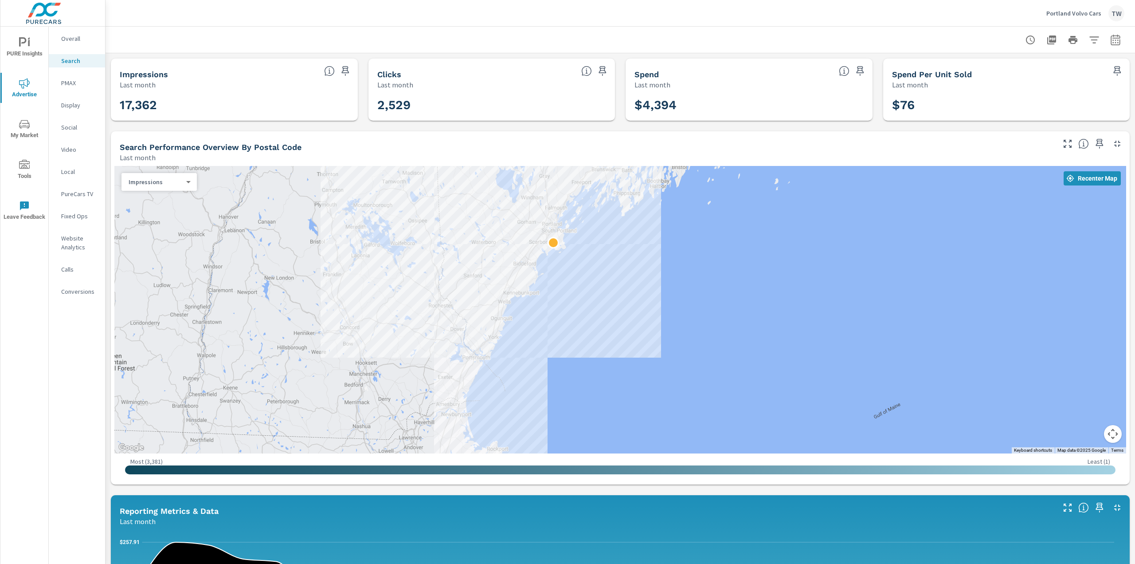
drag, startPoint x: 281, startPoint y: 340, endPoint x: 308, endPoint y: 256, distance: 88.2
click at [308, 255] on div at bounding box center [620, 309] width 1012 height 287
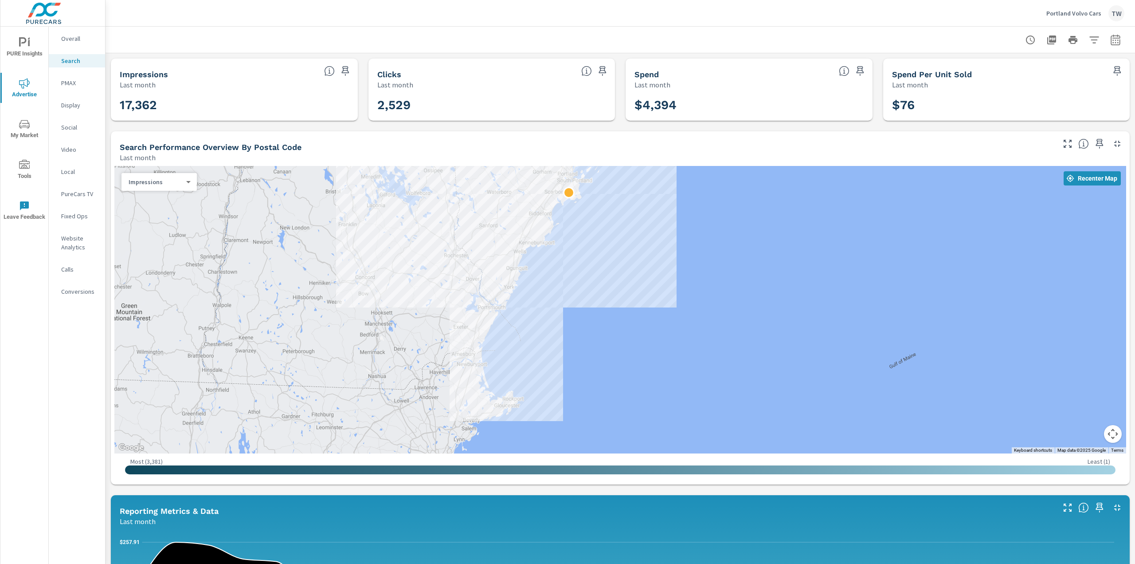
drag, startPoint x: 330, startPoint y: 326, endPoint x: 405, endPoint y: 344, distance: 77.0
click at [333, 320] on div at bounding box center [620, 309] width 1012 height 287
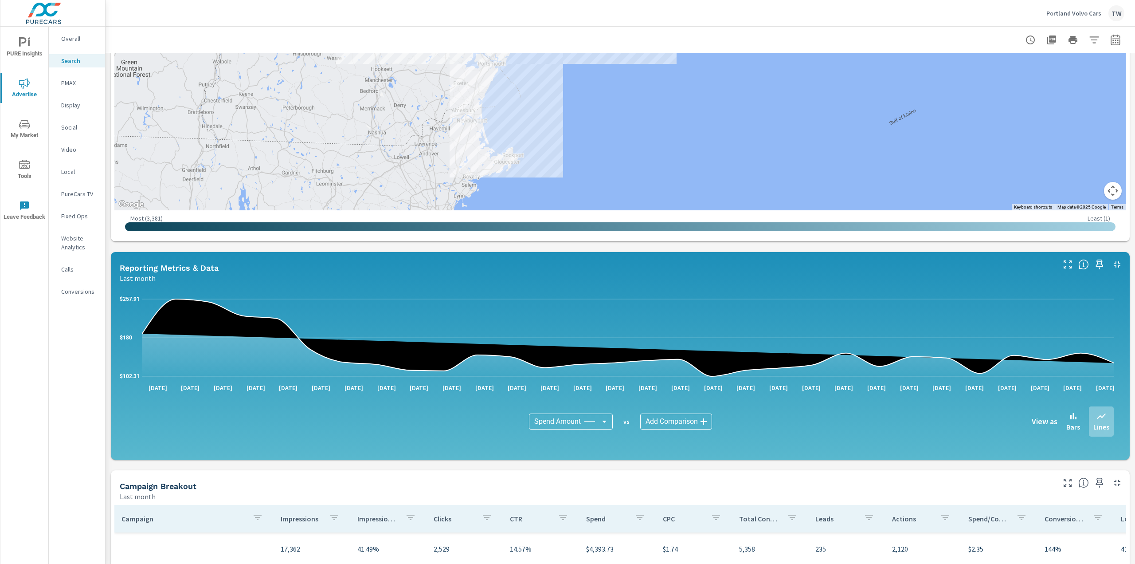
scroll to position [435, 0]
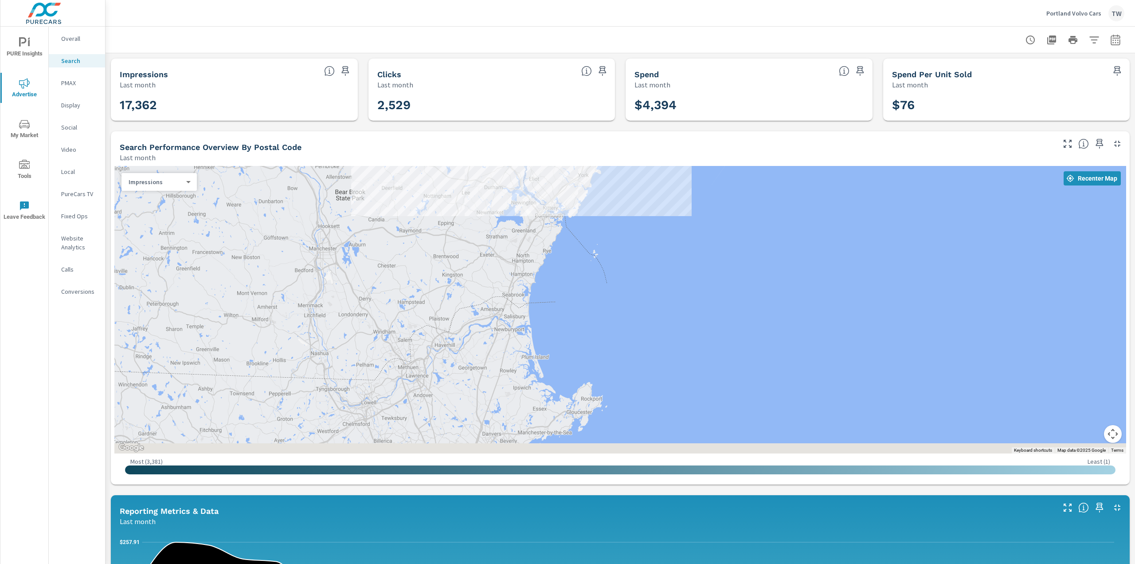
drag, startPoint x: 491, startPoint y: 354, endPoint x: 436, endPoint y: 286, distance: 88.0
click at [435, 284] on div at bounding box center [620, 309] width 1012 height 287
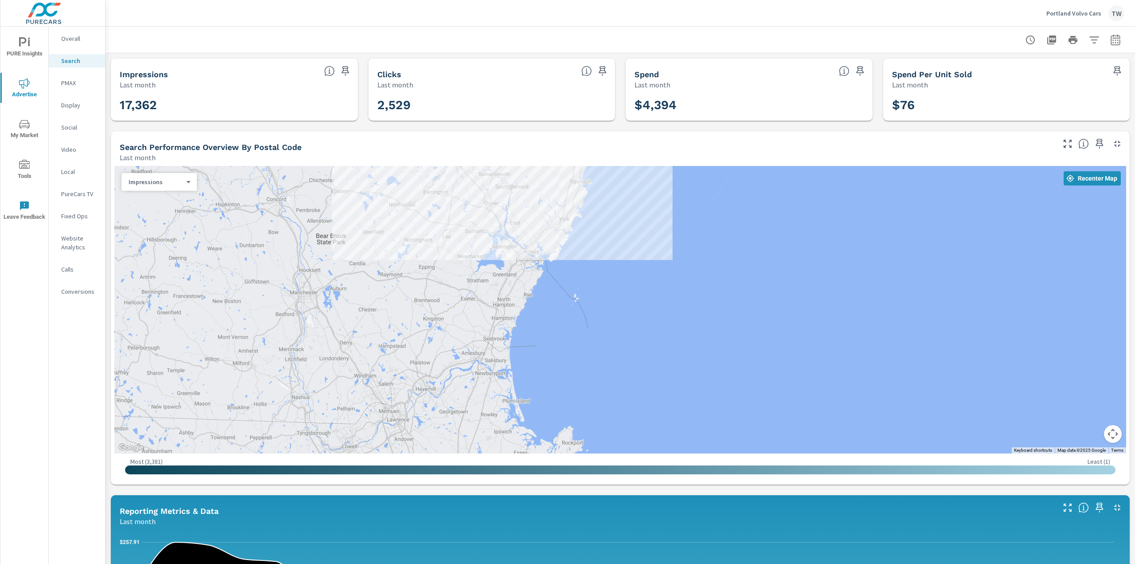
drag, startPoint x: 449, startPoint y: 236, endPoint x: 429, endPoint y: 282, distance: 49.4
click at [429, 281] on div at bounding box center [620, 309] width 1012 height 287
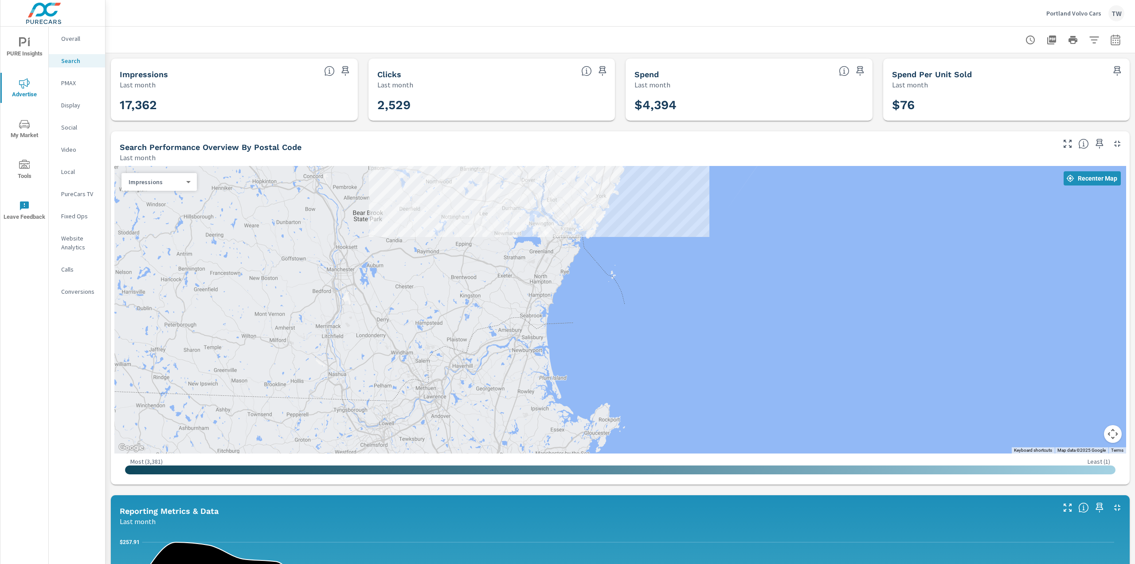
drag, startPoint x: 614, startPoint y: 290, endPoint x: 632, endPoint y: 280, distance: 20.6
click at [632, 280] on div at bounding box center [620, 309] width 1012 height 287
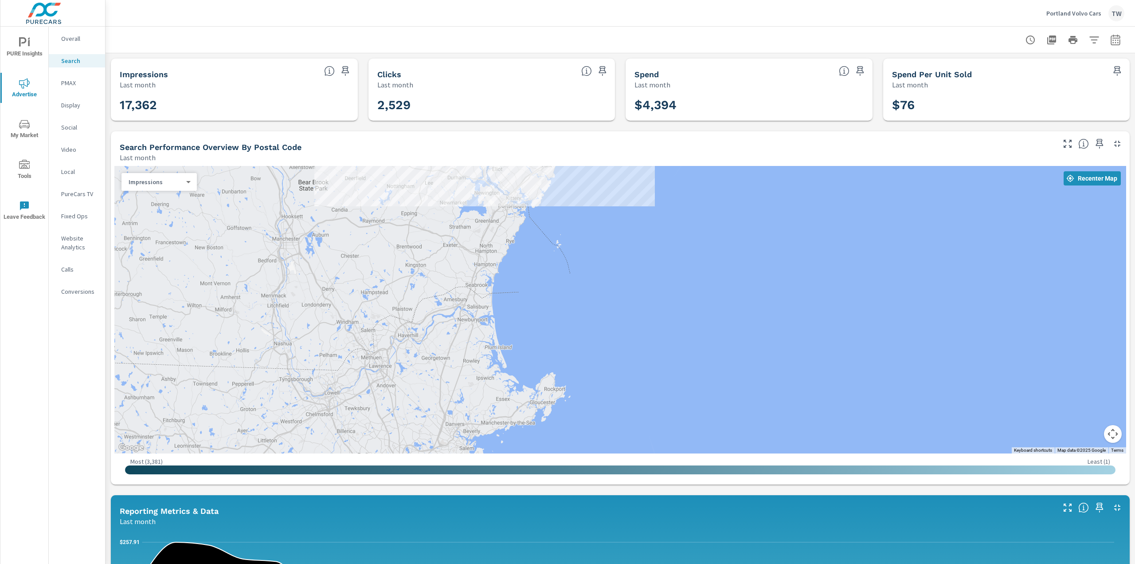
drag, startPoint x: 522, startPoint y: 251, endPoint x: 465, endPoint y: 222, distance: 63.7
click at [466, 222] on div at bounding box center [620, 309] width 1012 height 287
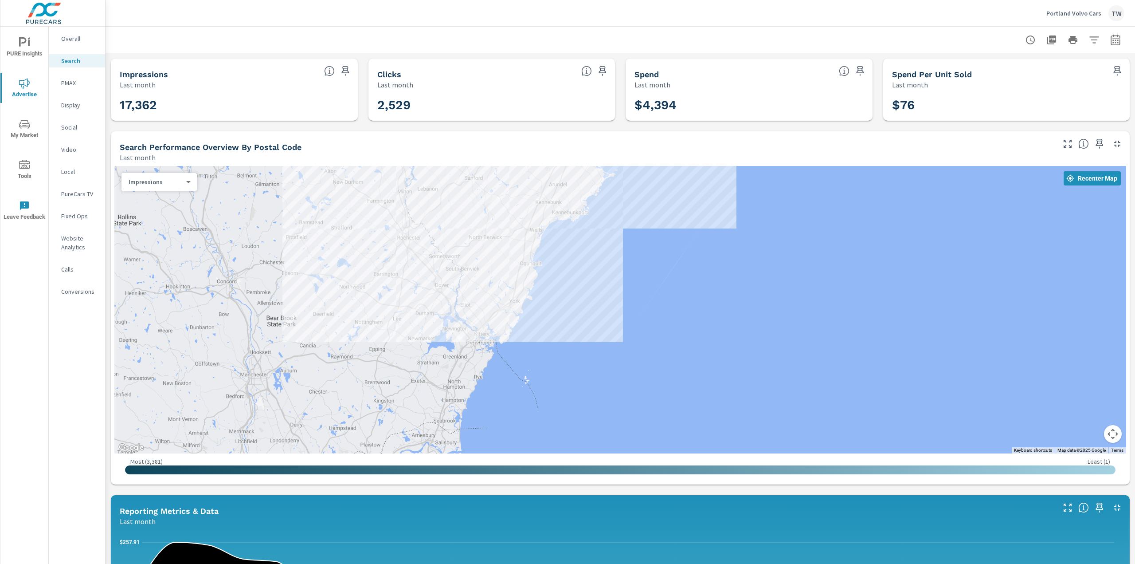
drag, startPoint x: 344, startPoint y: 244, endPoint x: 312, endPoint y: 377, distance: 136.5
click at [312, 377] on div at bounding box center [620, 309] width 1012 height 287
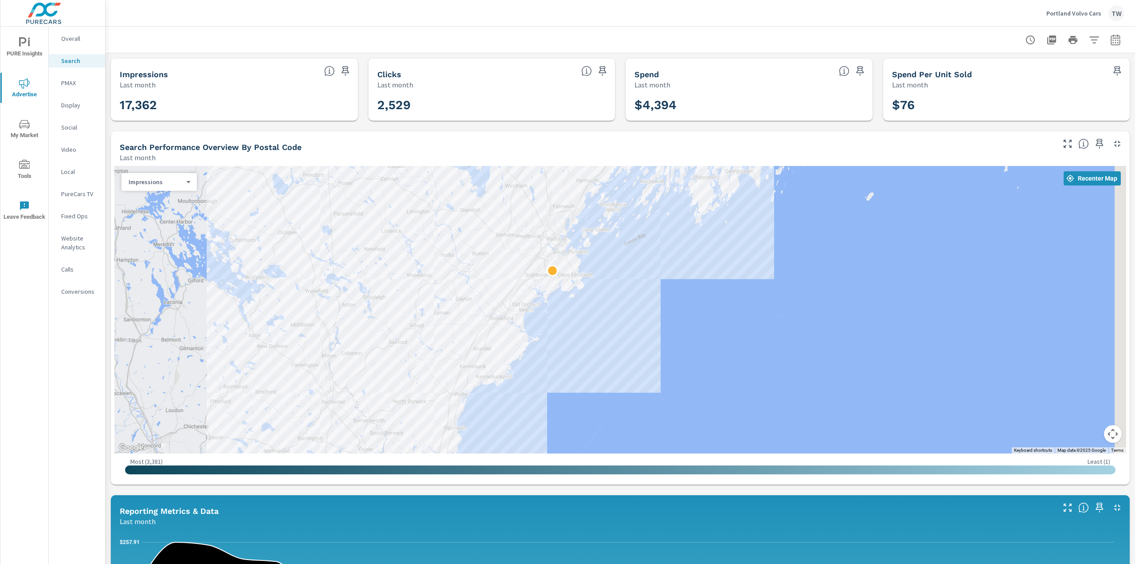
drag, startPoint x: 472, startPoint y: 261, endPoint x: 397, endPoint y: 427, distance: 181.6
click at [397, 428] on div at bounding box center [620, 309] width 1012 height 287
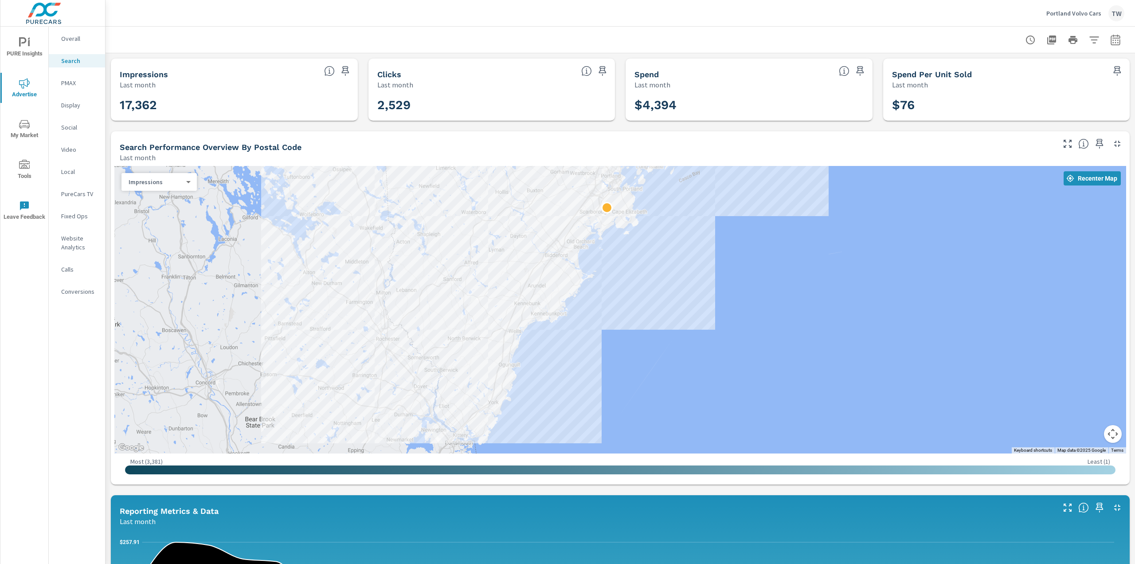
drag, startPoint x: 546, startPoint y: 380, endPoint x: 621, endPoint y: 332, distance: 88.7
click at [601, 317] on div at bounding box center [620, 309] width 1012 height 287
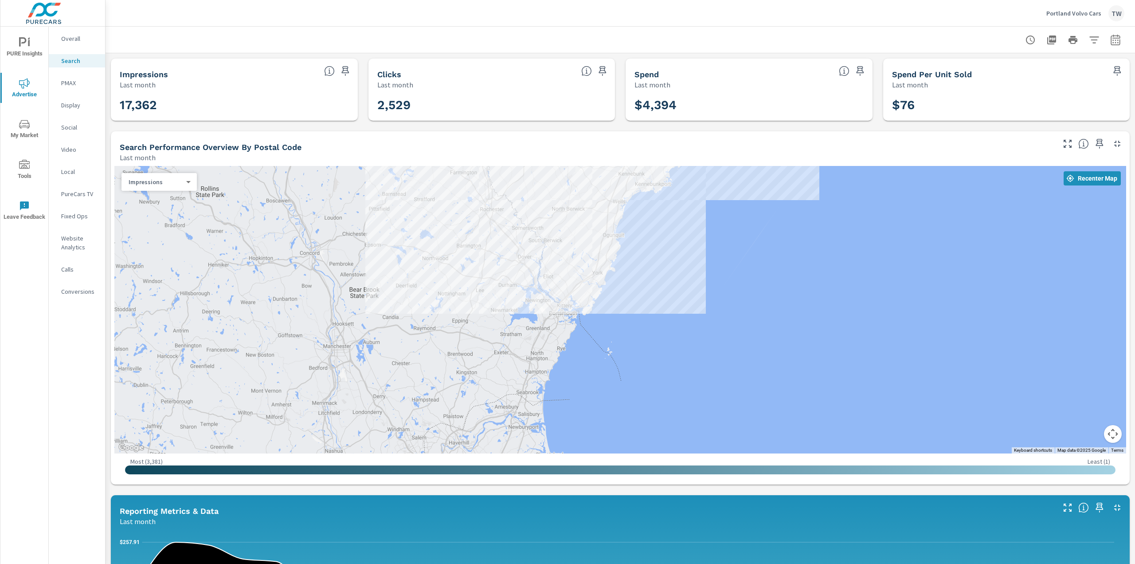
drag, startPoint x: 542, startPoint y: 406, endPoint x: 648, endPoint y: 275, distance: 168.1
click at [648, 275] on div at bounding box center [620, 309] width 1012 height 287
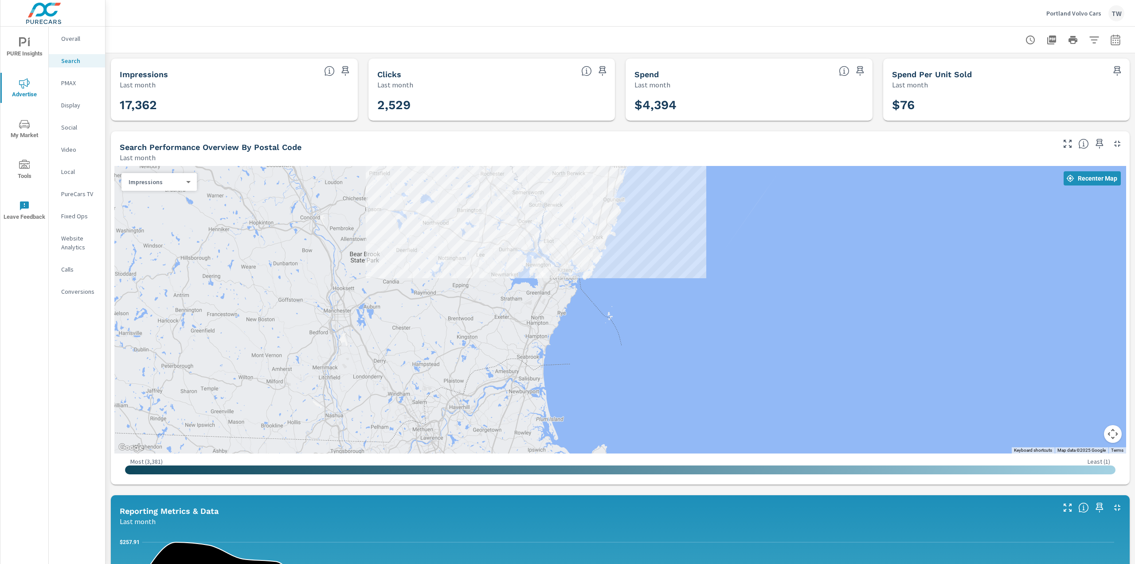
drag, startPoint x: 583, startPoint y: 362, endPoint x: 585, endPoint y: 336, distance: 26.7
click at [583, 330] on div at bounding box center [620, 309] width 1012 height 287
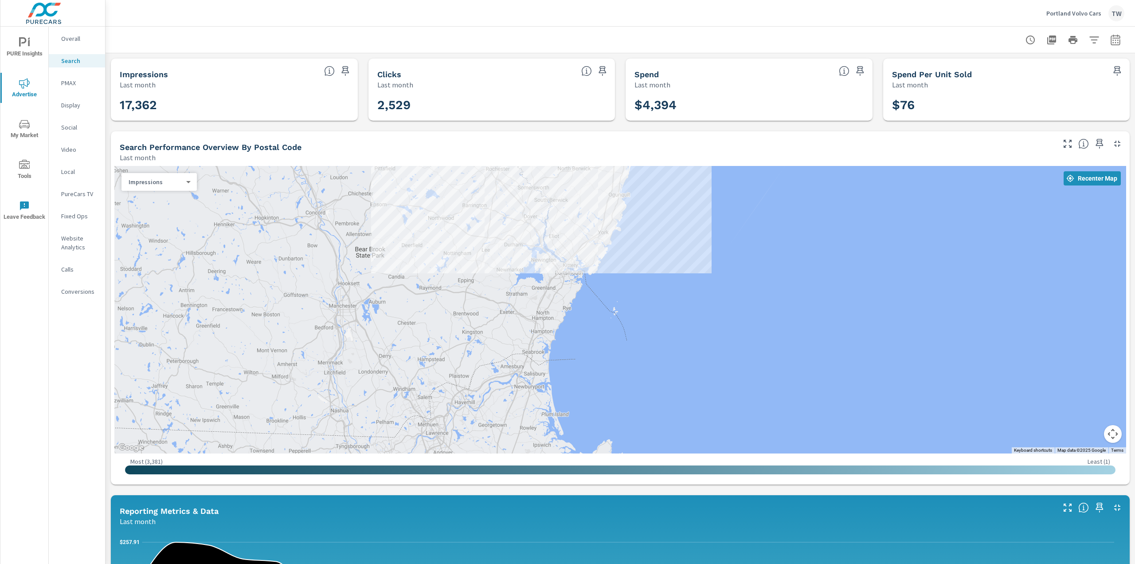
drag, startPoint x: 586, startPoint y: 336, endPoint x: 595, endPoint y: 333, distance: 9.6
click at [595, 332] on div at bounding box center [620, 309] width 1012 height 287
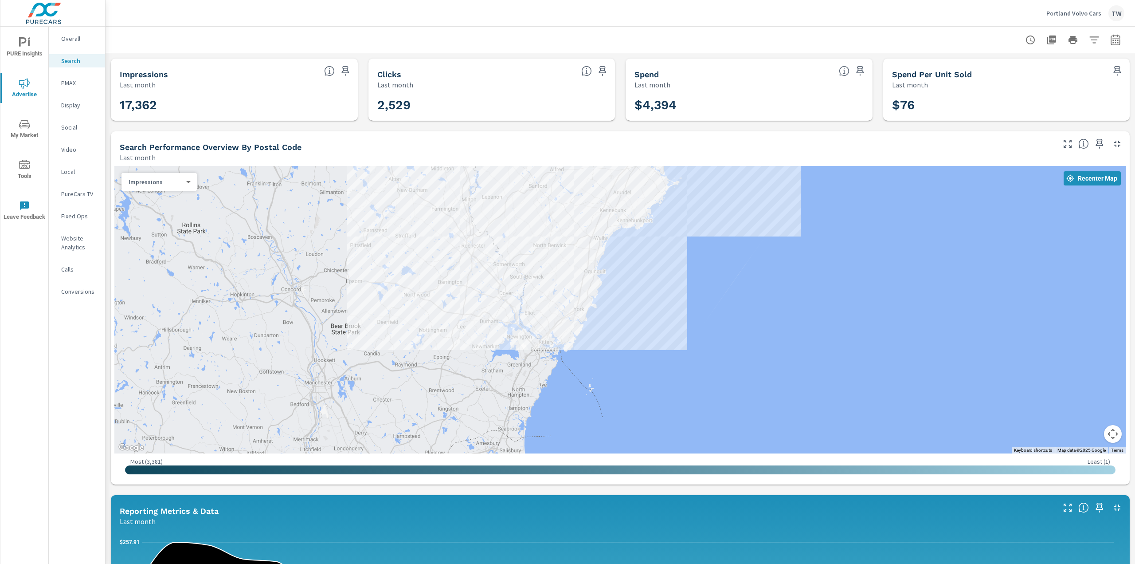
drag, startPoint x: 390, startPoint y: 290, endPoint x: 344, endPoint y: 412, distance: 131.2
click at [342, 419] on div at bounding box center [620, 309] width 1012 height 287
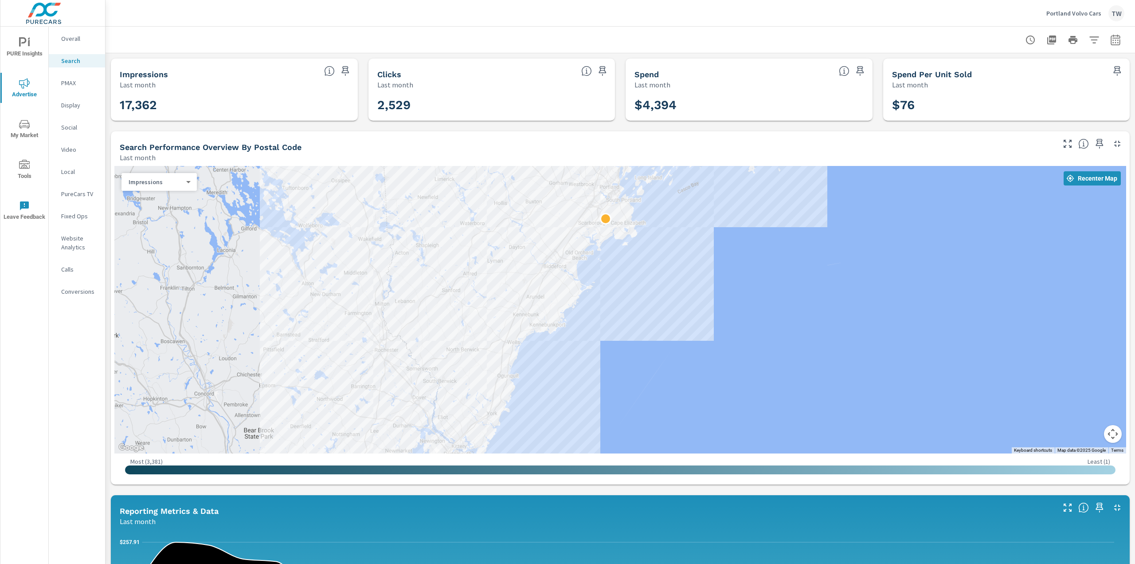
drag, startPoint x: 366, startPoint y: 253, endPoint x: 245, endPoint y: 389, distance: 181.9
click at [245, 389] on div at bounding box center [620, 309] width 1012 height 287
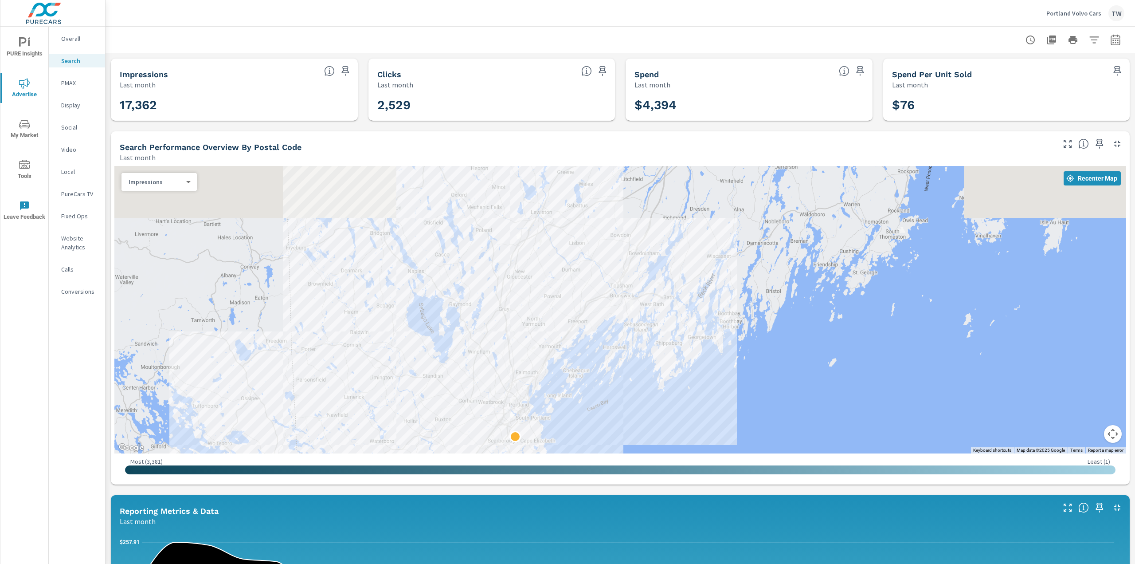
drag, startPoint x: 713, startPoint y: 212, endPoint x: 703, endPoint y: 327, distance: 115.8
click at [703, 326] on div at bounding box center [620, 309] width 1012 height 287
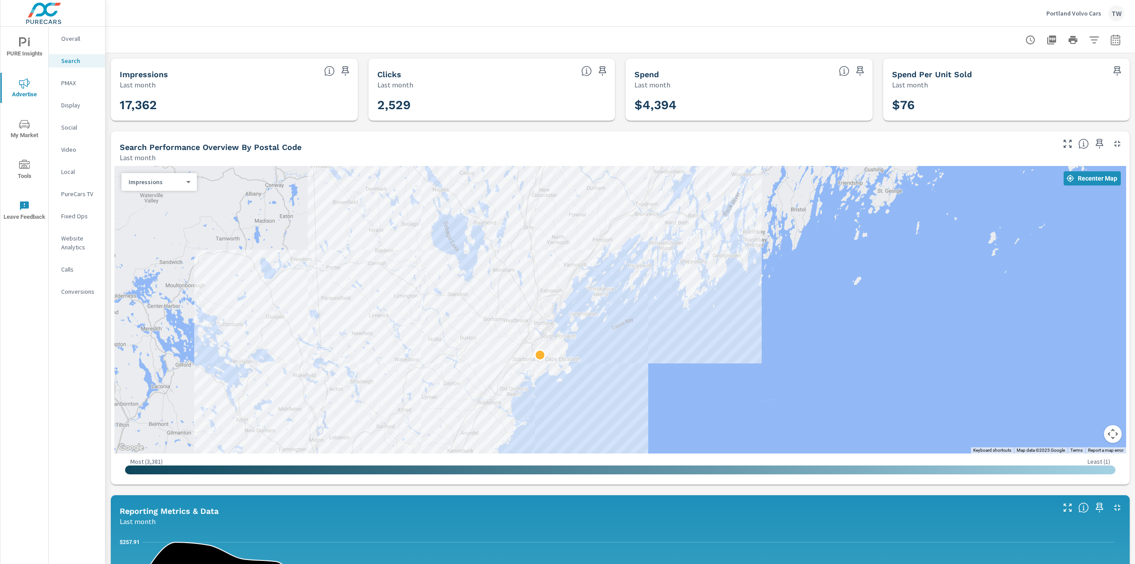
drag, startPoint x: 694, startPoint y: 349, endPoint x: 718, endPoint y: 267, distance: 86.3
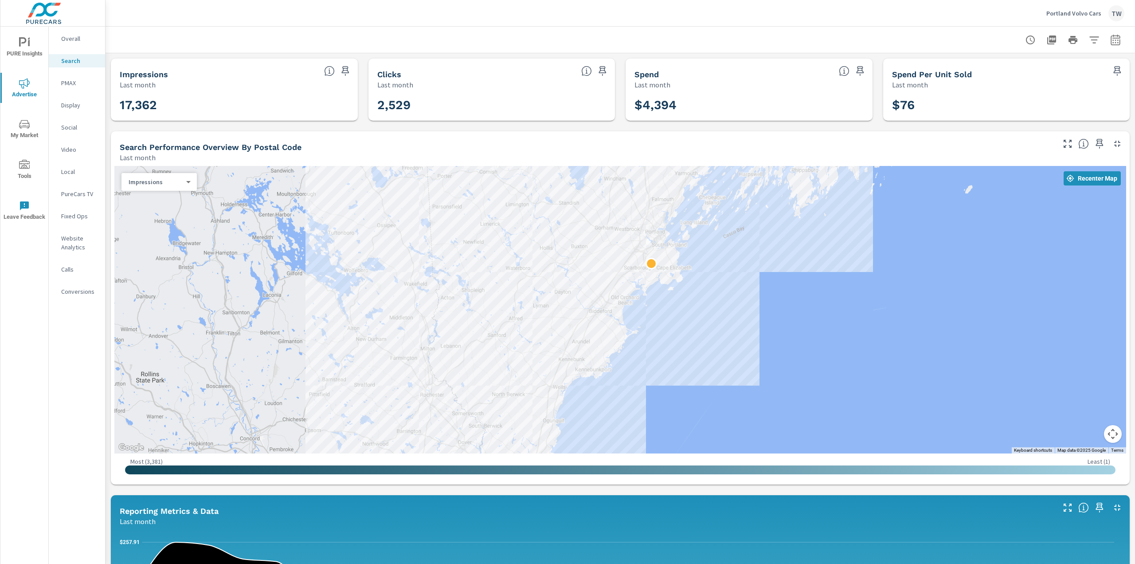
drag, startPoint x: 662, startPoint y: 369, endPoint x: 756, endPoint y: 293, distance: 120.8
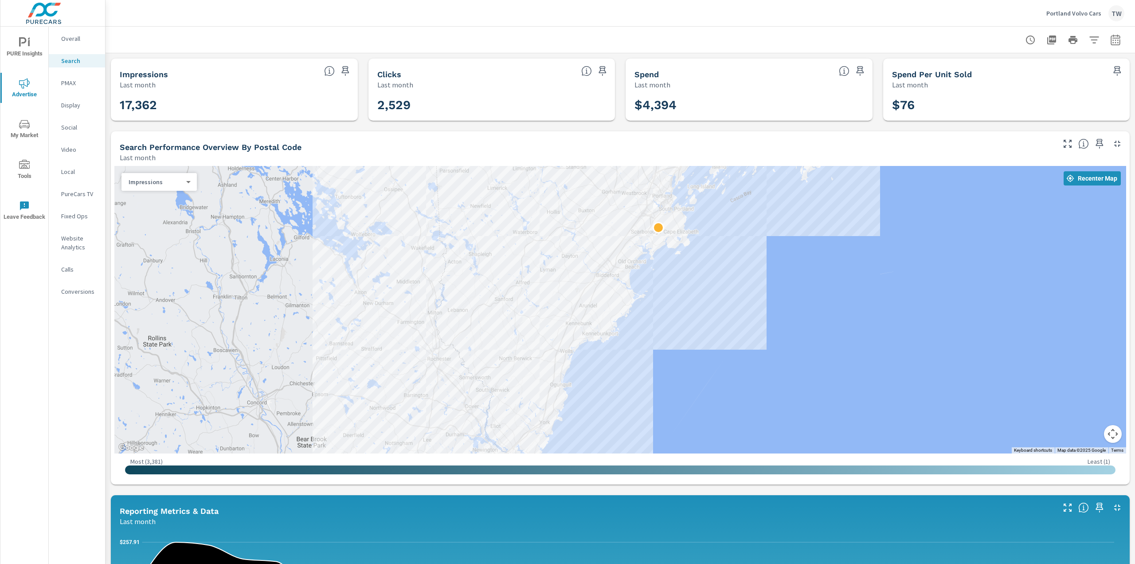
drag, startPoint x: 642, startPoint y: 365, endPoint x: 675, endPoint y: 300, distance: 72.2
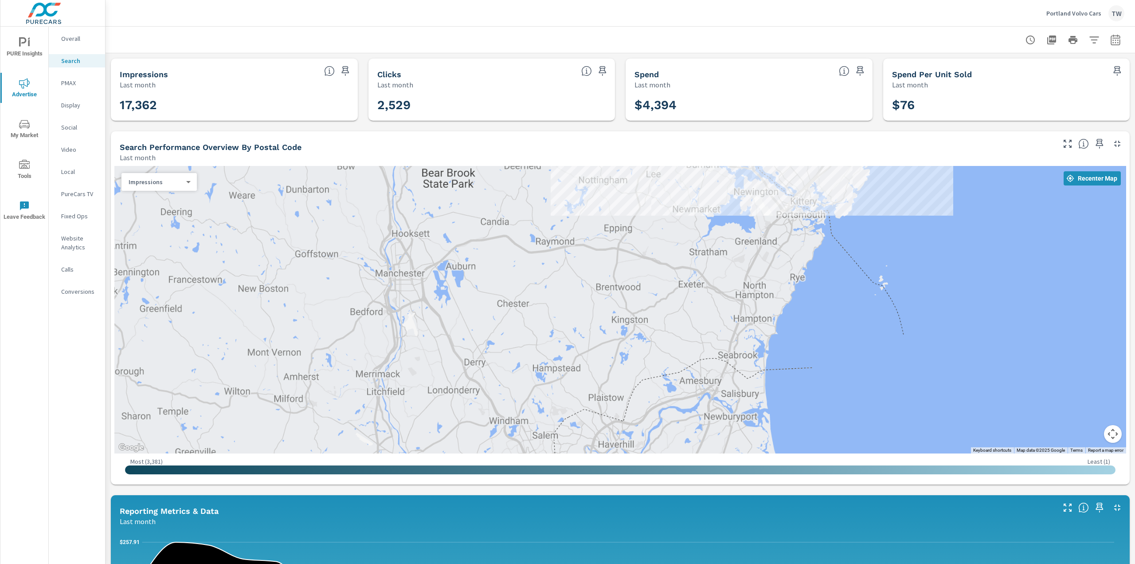
drag, startPoint x: 335, startPoint y: 251, endPoint x: 358, endPoint y: 365, distance: 117.2
click at [357, 366] on div at bounding box center [620, 309] width 1012 height 287
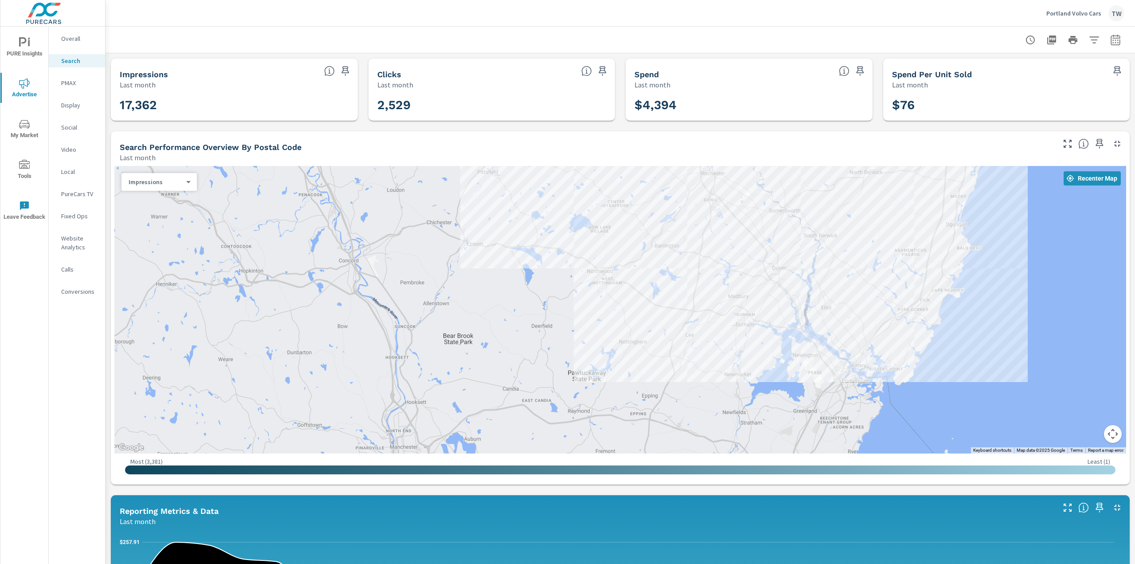
drag, startPoint x: 391, startPoint y: 214, endPoint x: 418, endPoint y: 355, distance: 143.3
click at [415, 355] on div at bounding box center [620, 309] width 1012 height 287
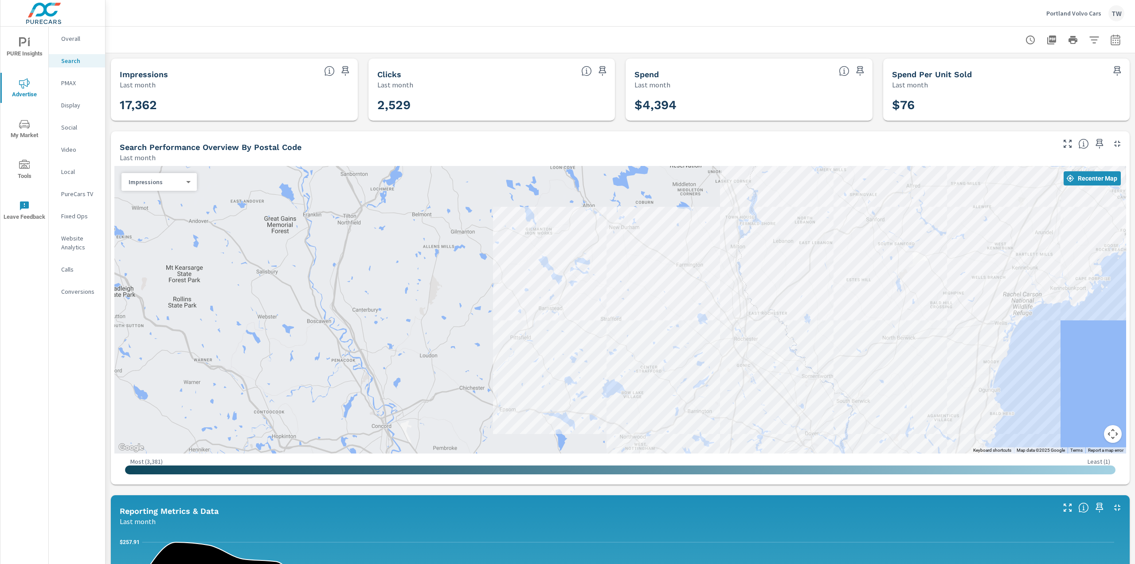
drag, startPoint x: 476, startPoint y: 260, endPoint x: 495, endPoint y: 319, distance: 61.6
click at [487, 317] on div at bounding box center [620, 309] width 1012 height 287
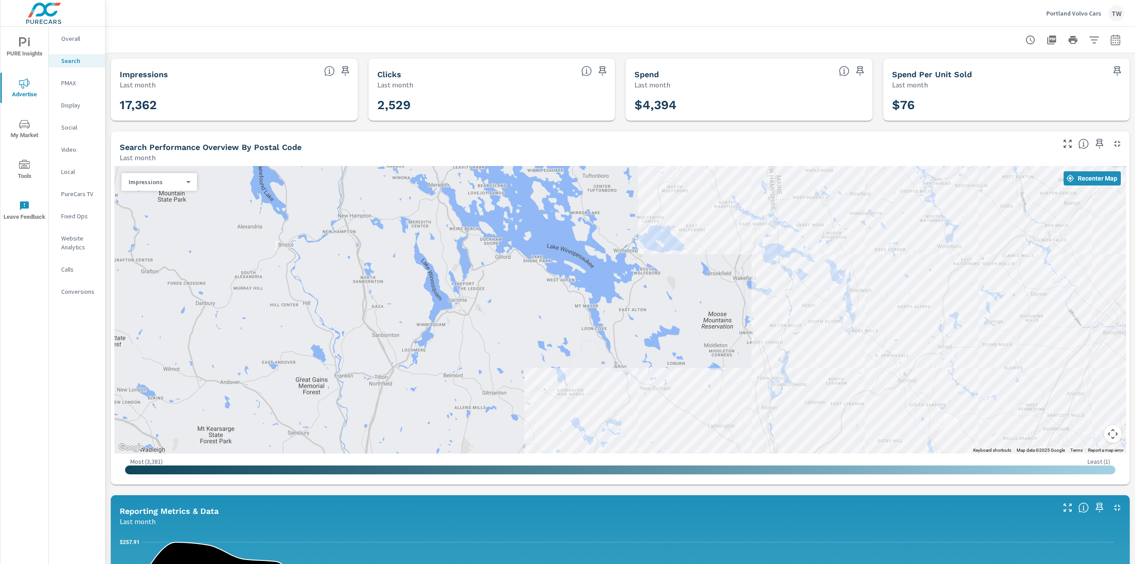
drag, startPoint x: 503, startPoint y: 216, endPoint x: 511, endPoint y: 320, distance: 104.1
click at [500, 301] on div at bounding box center [620, 309] width 1012 height 287
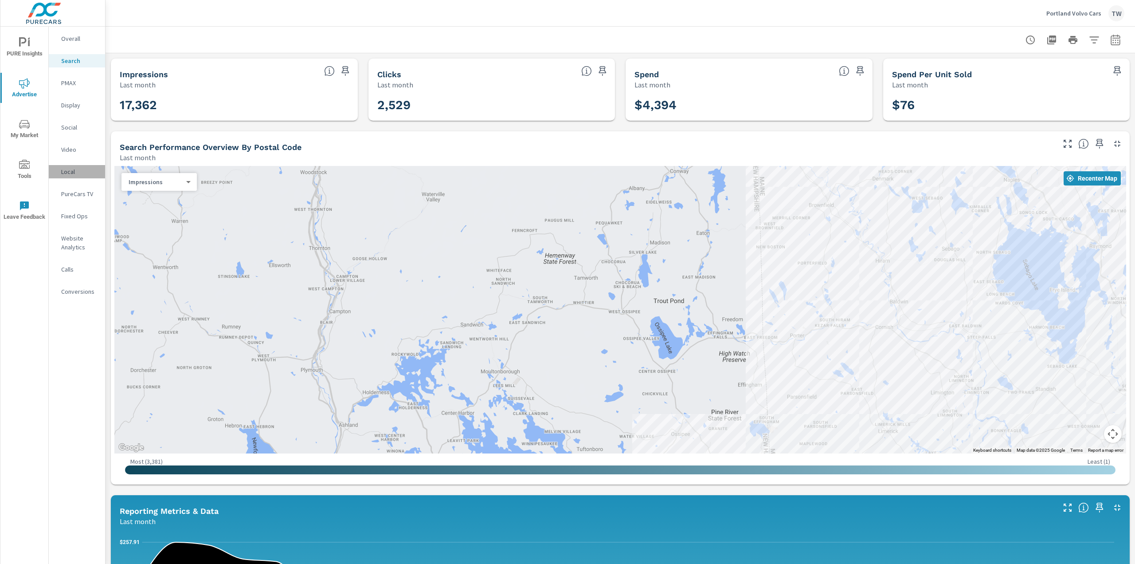
click at [69, 172] on p "Local" at bounding box center [79, 171] width 37 height 9
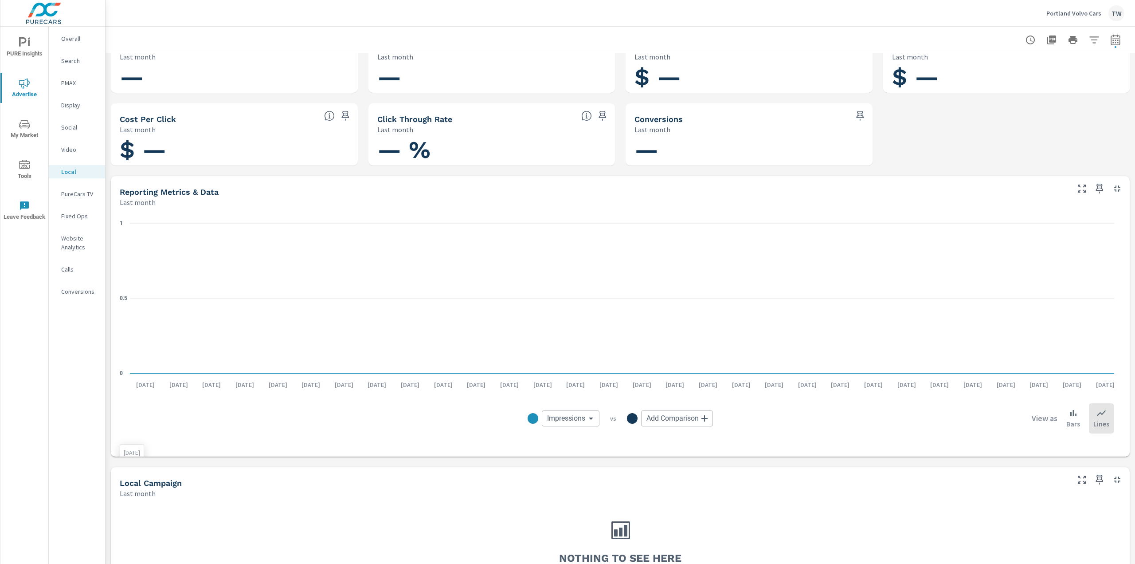
scroll to position [71, 0]
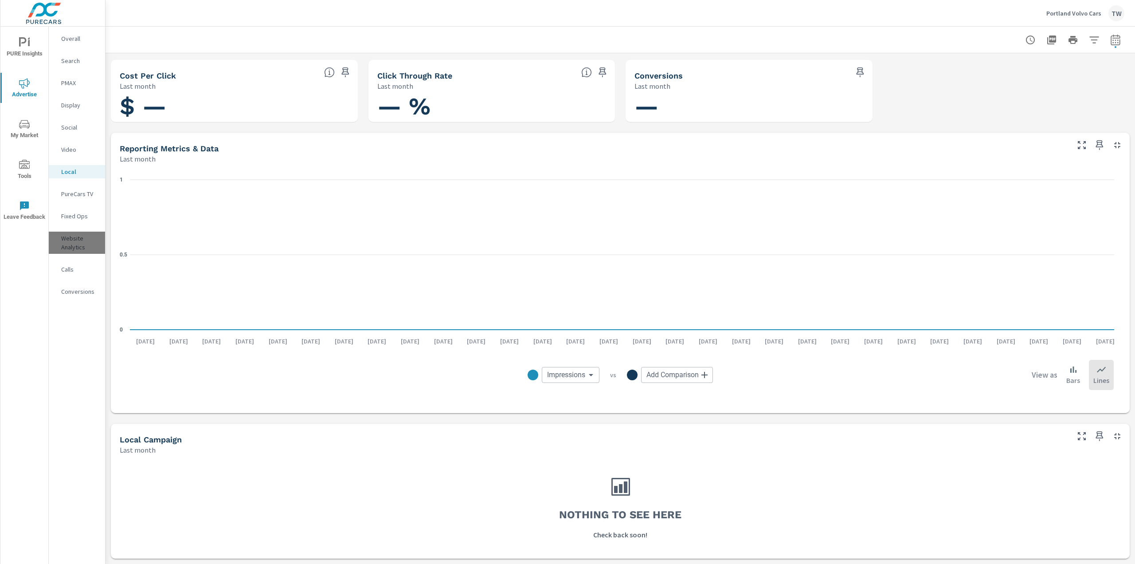
click at [71, 239] on p "Website Analytics" at bounding box center [79, 243] width 37 height 18
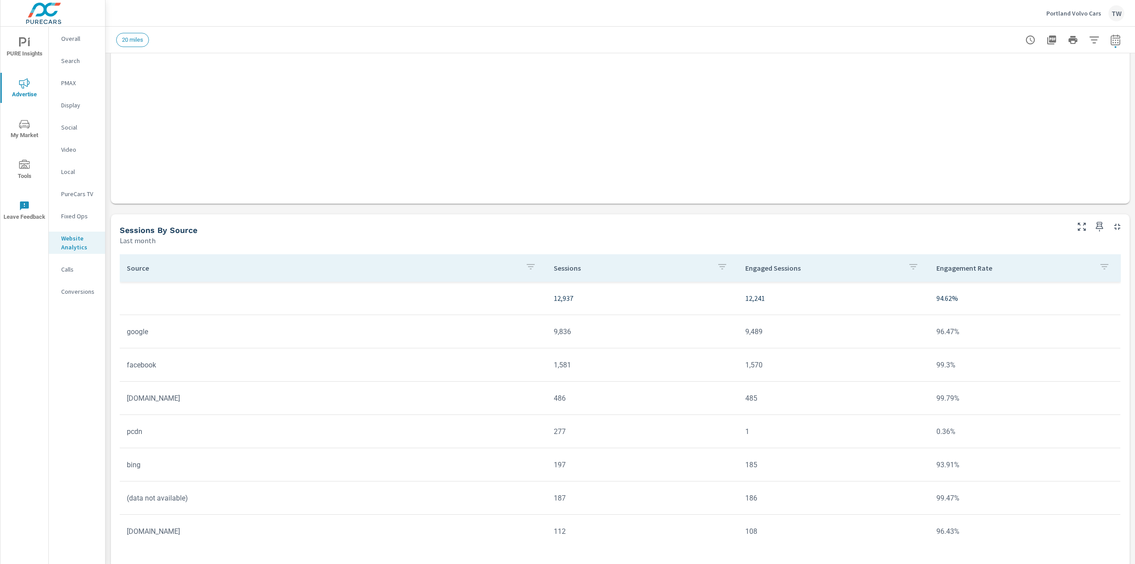
scroll to position [566, 0]
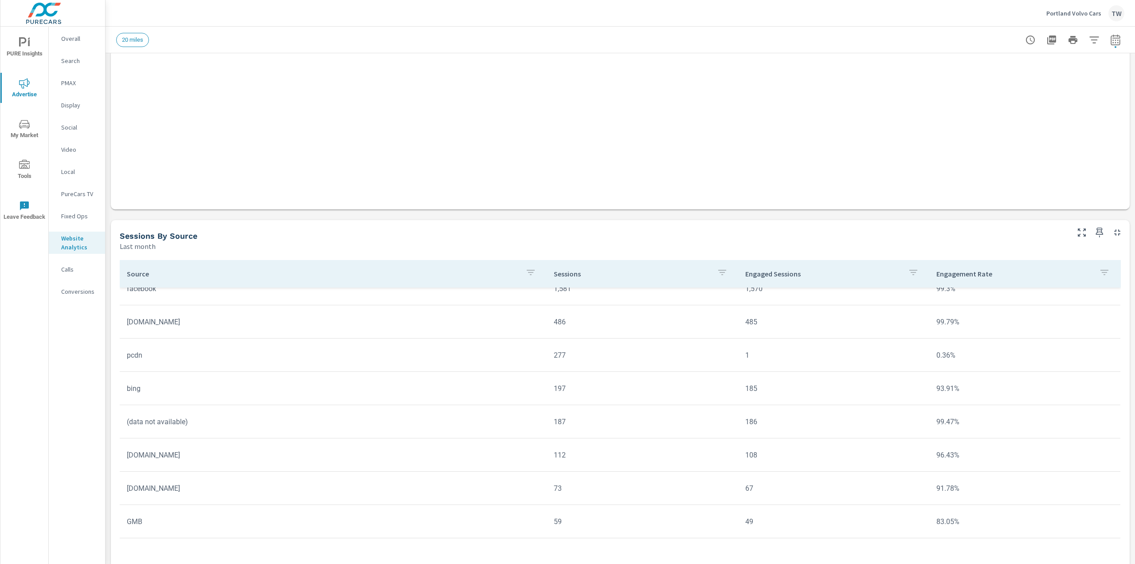
scroll to position [98, 0]
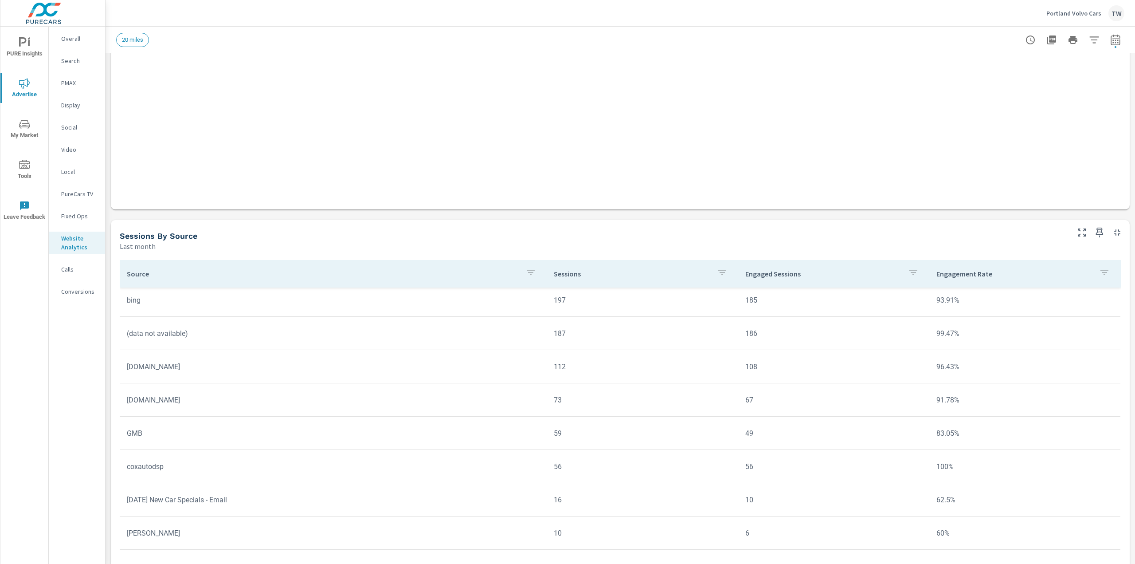
scroll to position [171, 0]
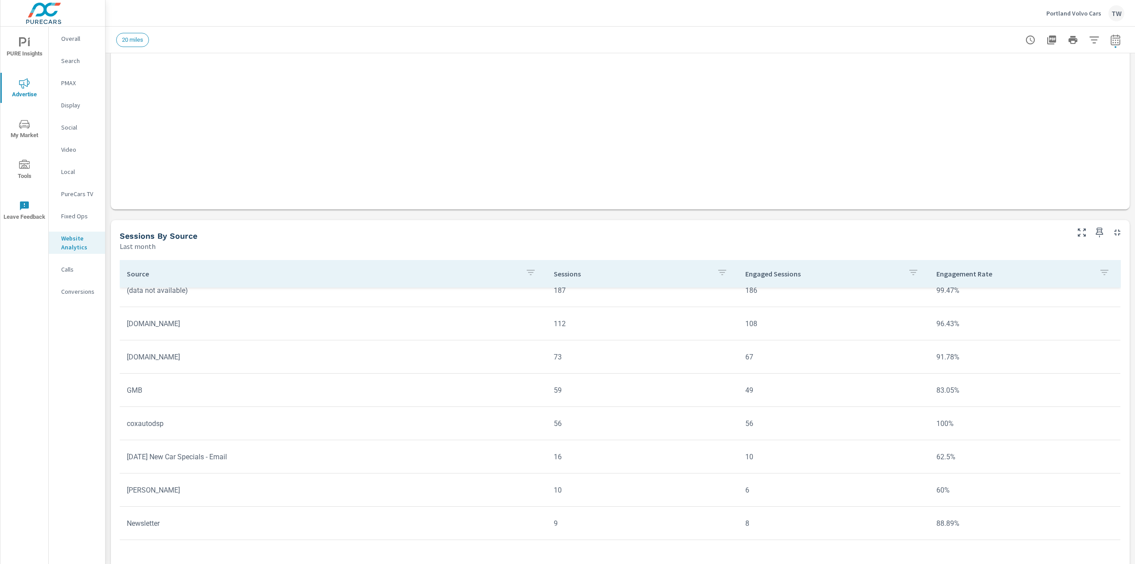
scroll to position [251, 0]
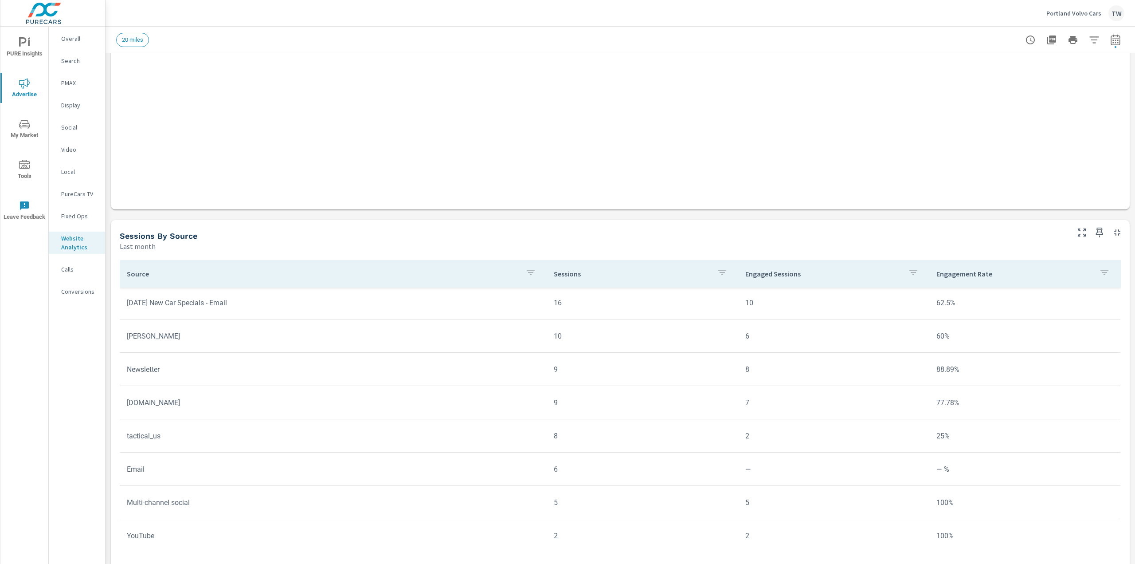
scroll to position [368, 0]
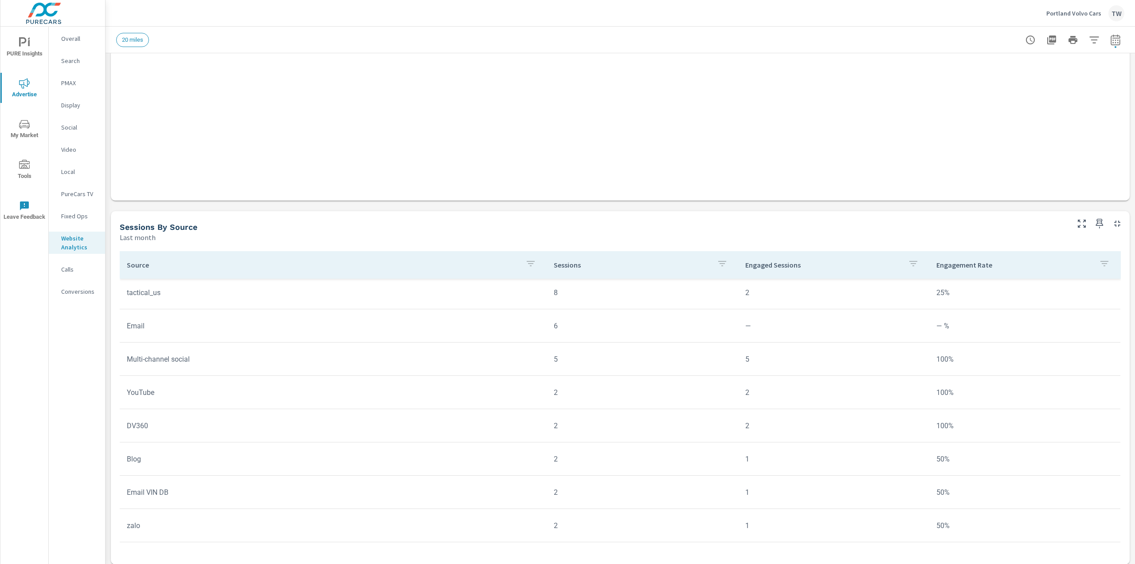
scroll to position [581, 0]
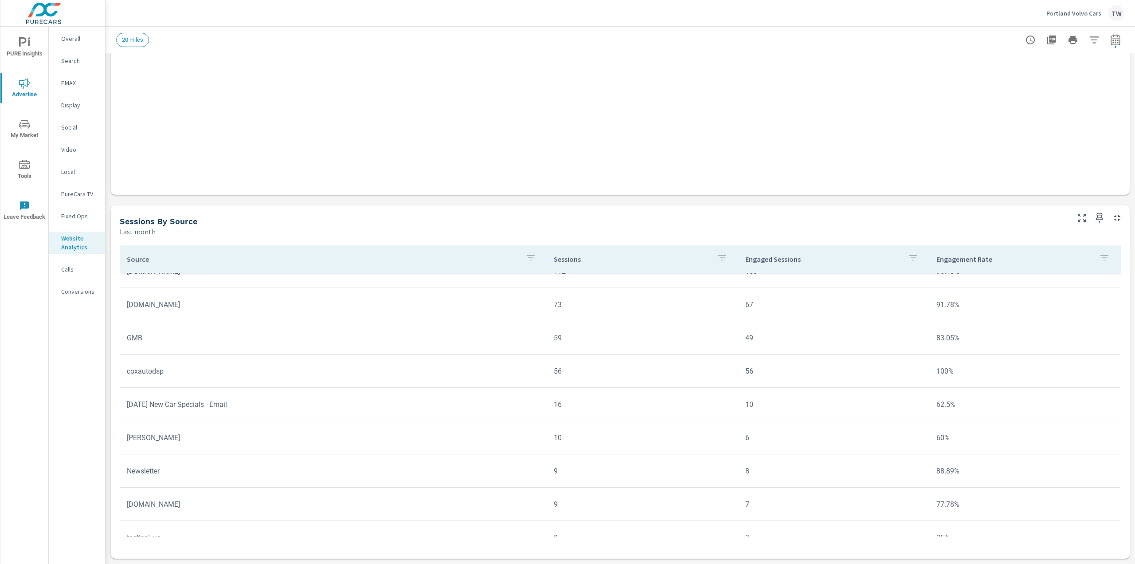
scroll to position [232, 0]
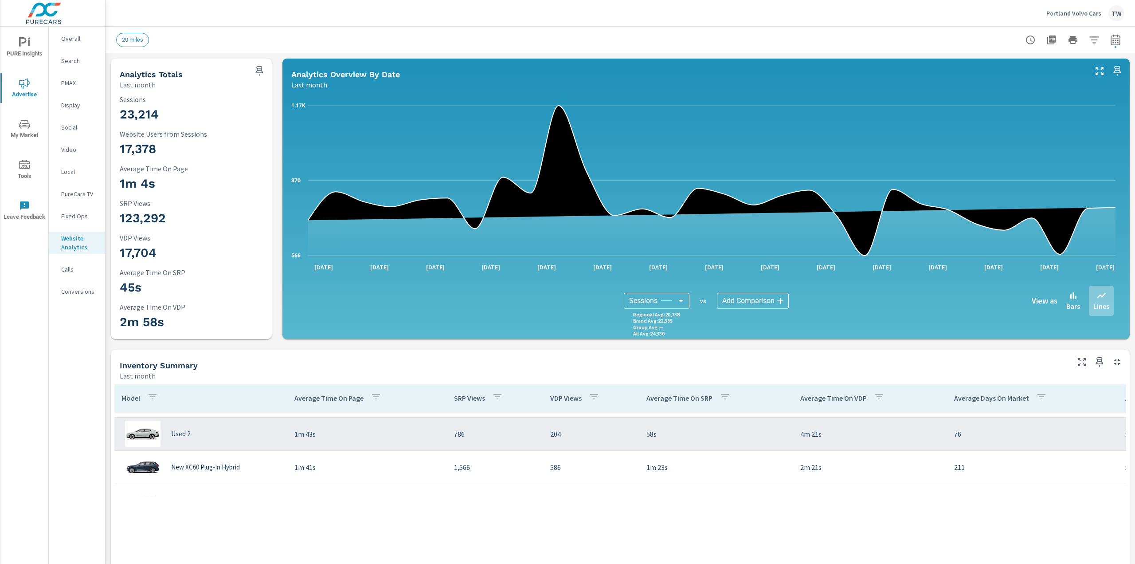
scroll to position [400, 0]
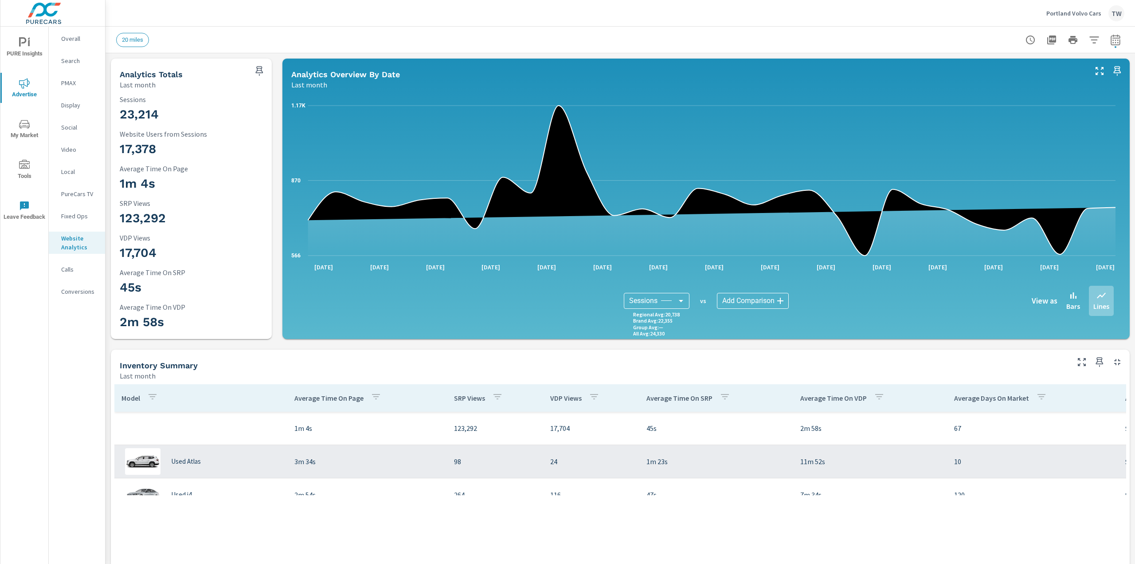
scroll to position [33, 0]
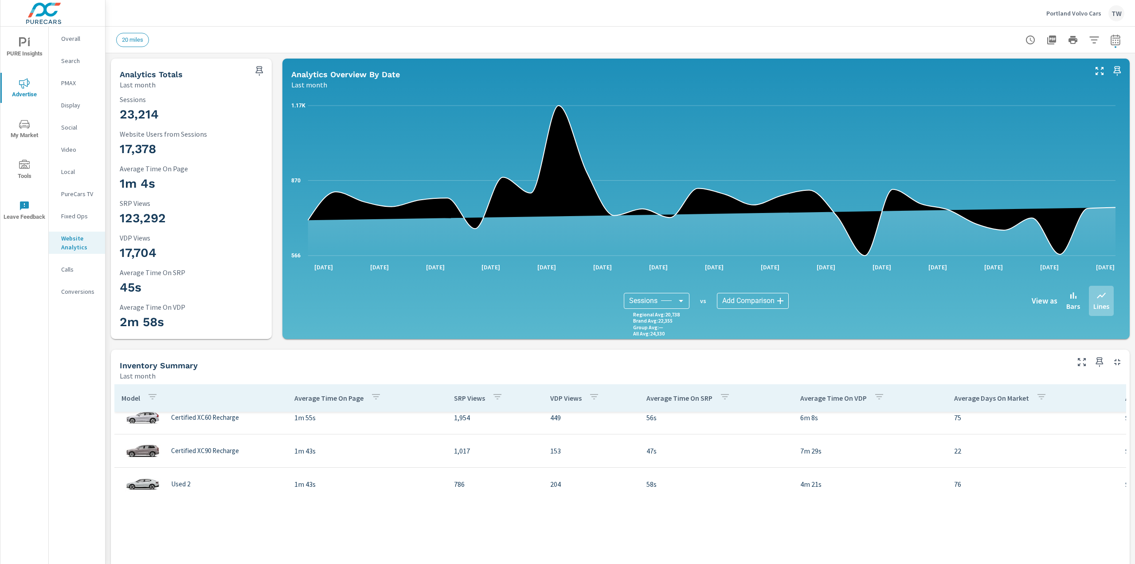
scroll to position [345, 0]
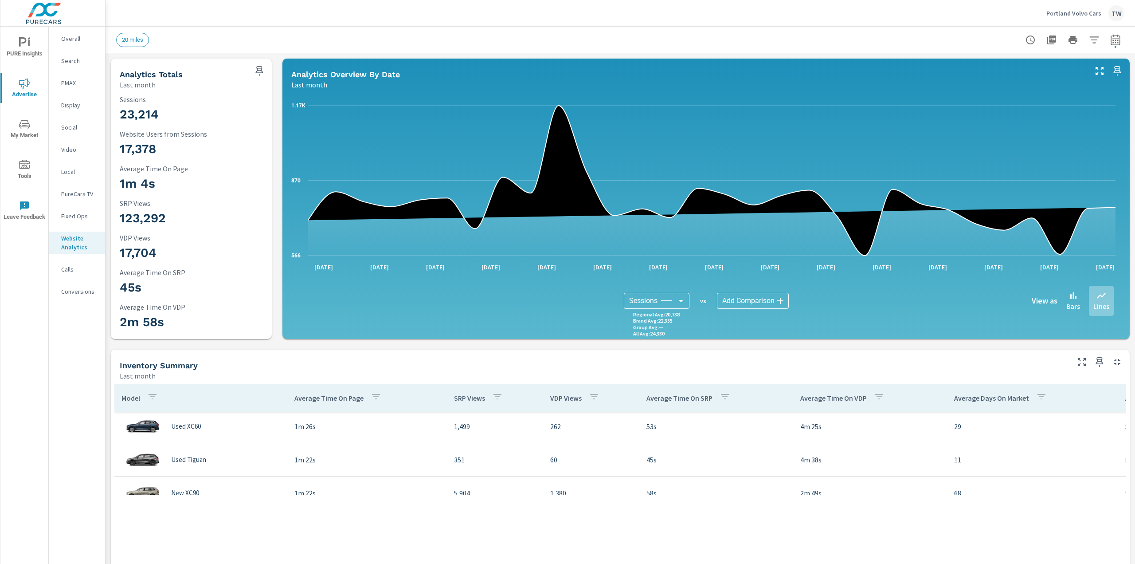
scroll to position [723, 0]
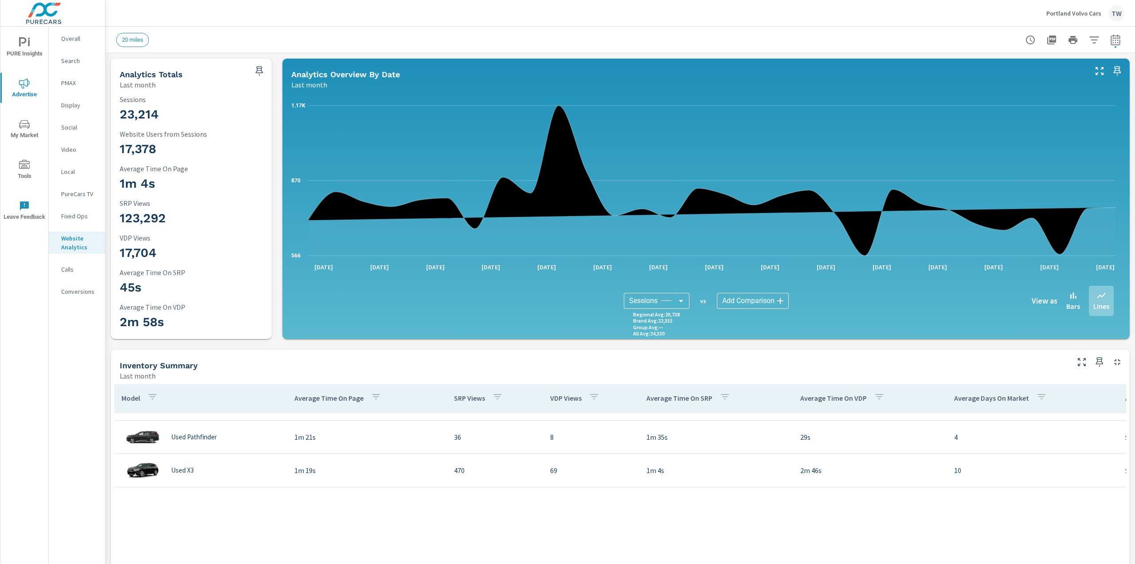
click at [776, 300] on body "PURE Insights Advertise My Market Tools Leave Feedback Overall Search PMAX Disp…" at bounding box center [567, 282] width 1135 height 564
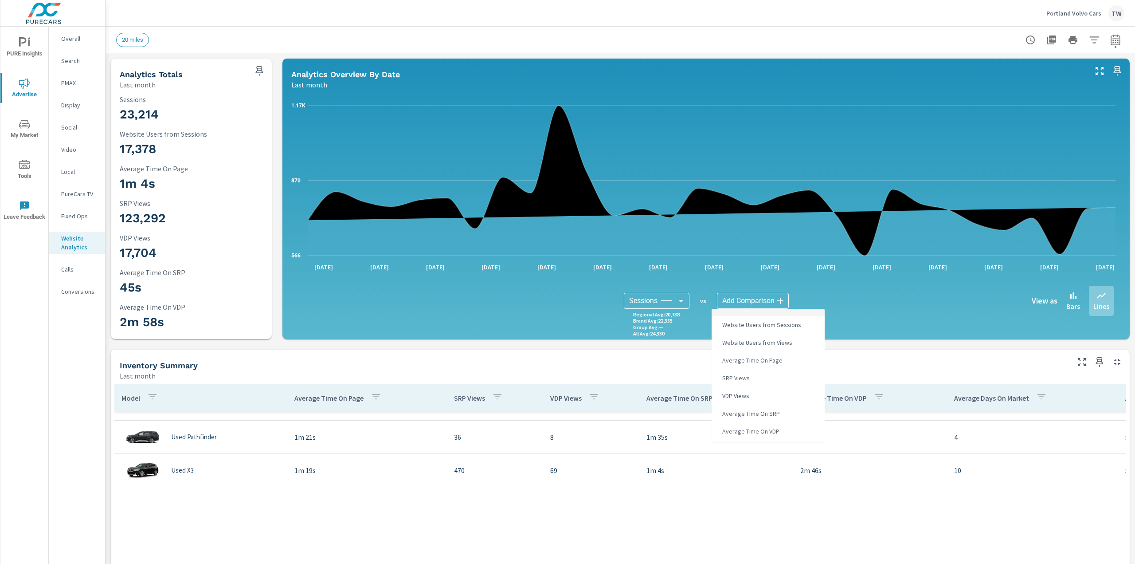
click at [871, 358] on div at bounding box center [567, 282] width 1135 height 564
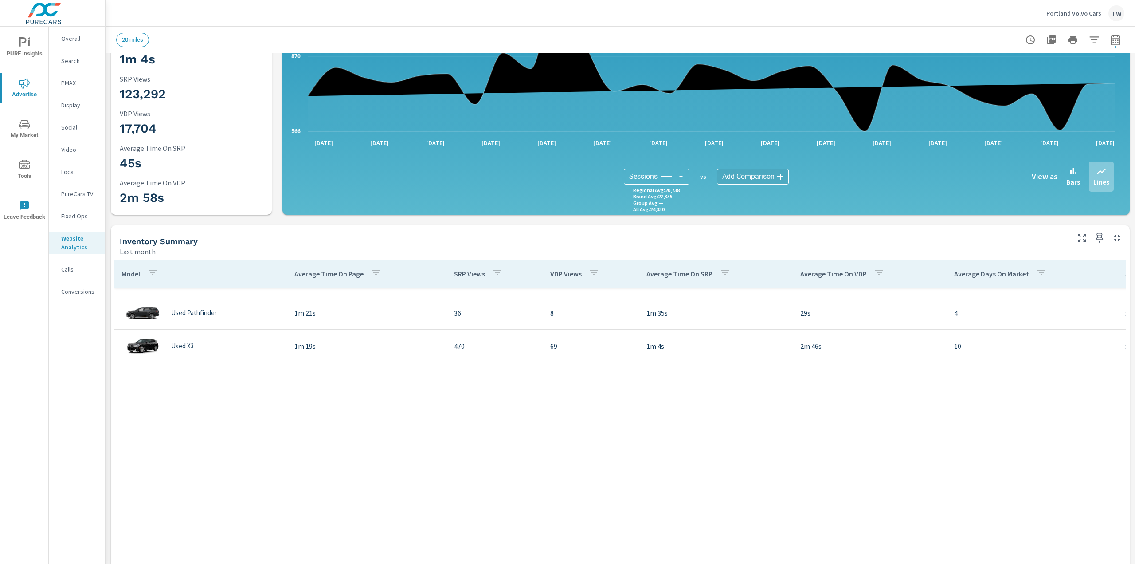
scroll to position [130, 0]
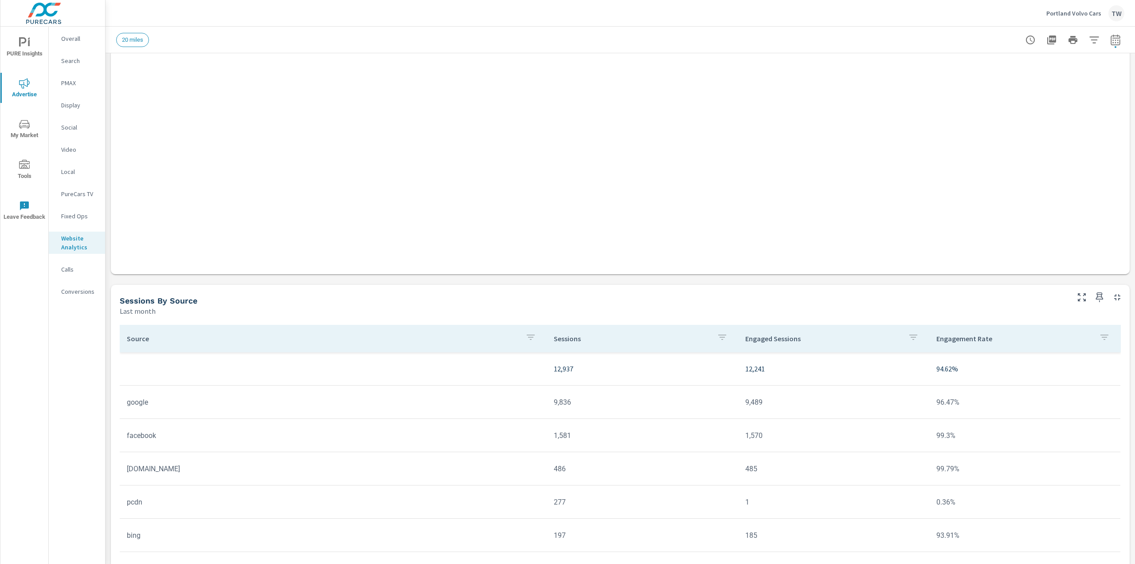
scroll to position [519, 0]
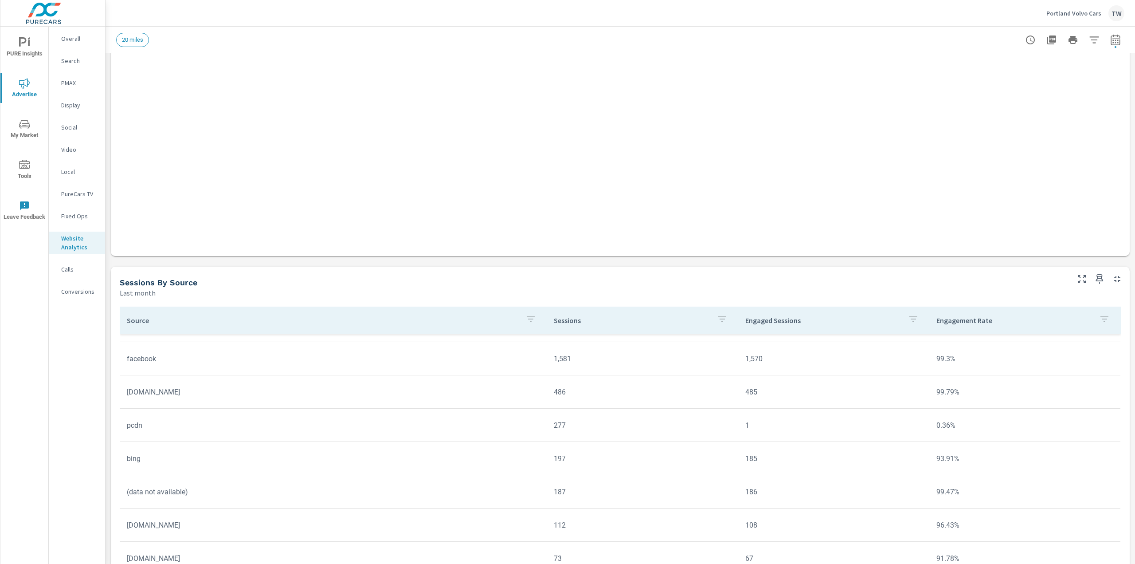
scroll to position [185, 0]
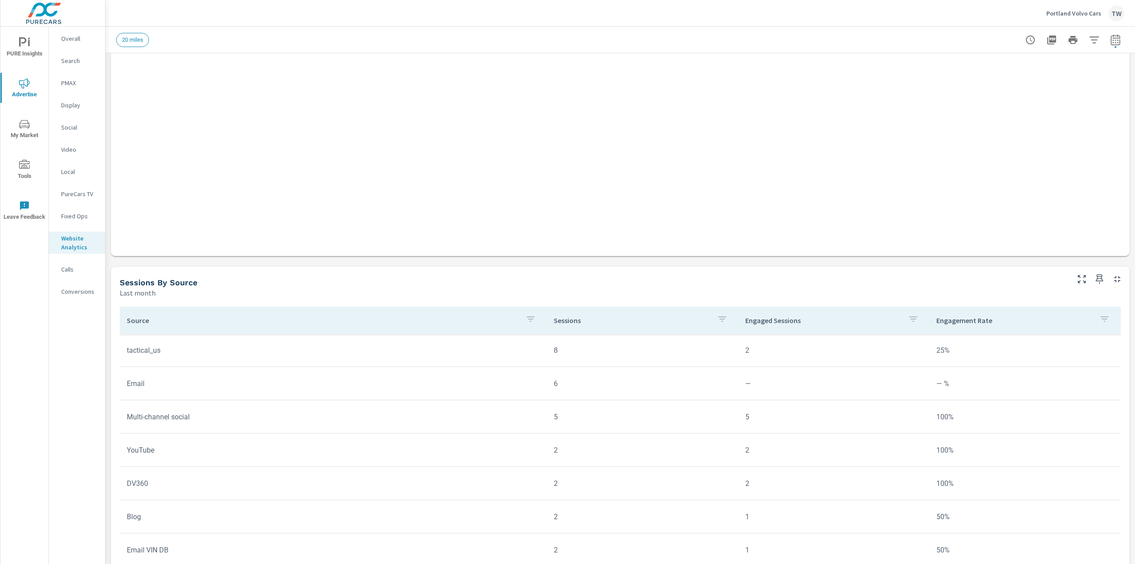
scroll to position [503, 0]
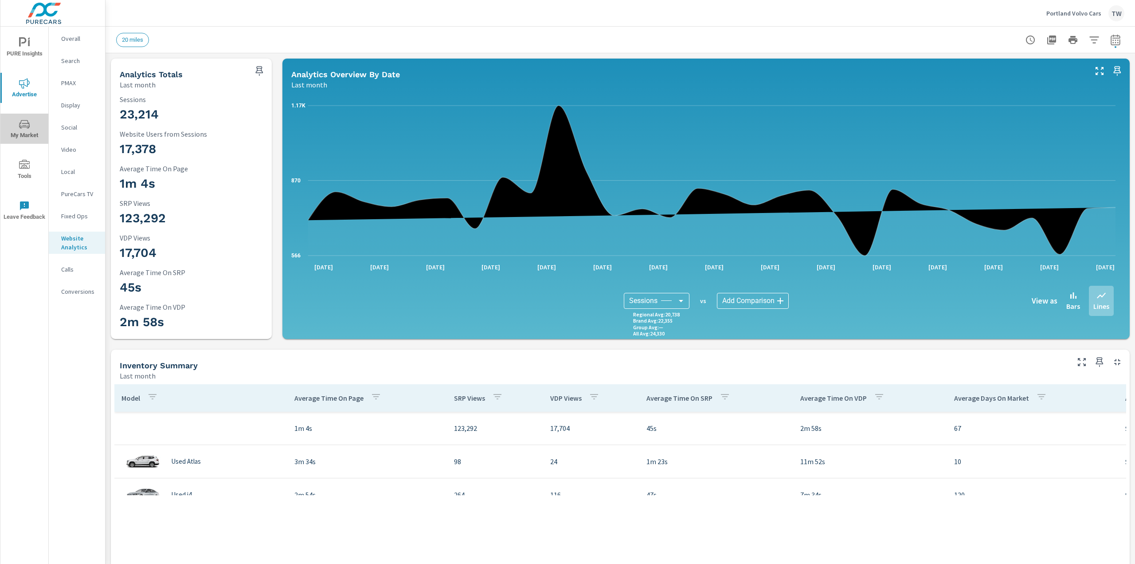
click at [23, 124] on icon "nav menu" at bounding box center [24, 124] width 11 height 11
